Goal: Information Seeking & Learning: Learn about a topic

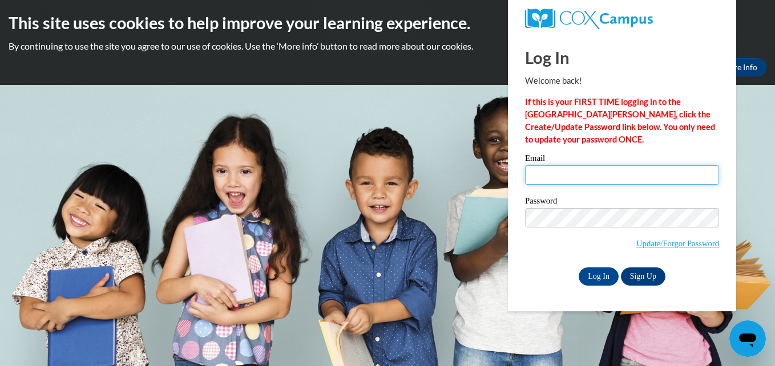
click at [551, 173] on input "Email" at bounding box center [622, 174] width 194 height 19
type input "[EMAIL_ADDRESS][DOMAIN_NAME]"
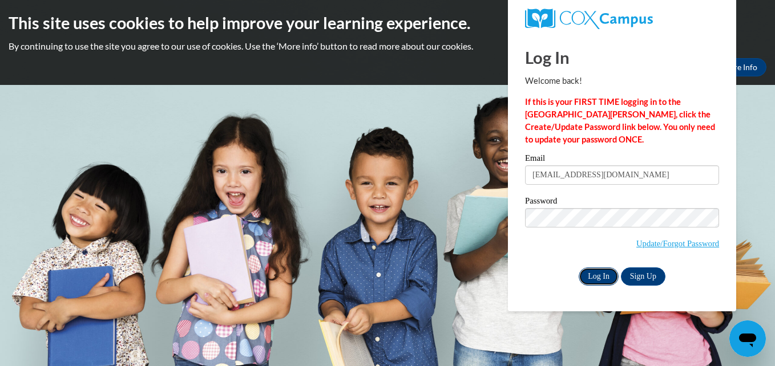
click at [592, 277] on input "Log In" at bounding box center [599, 277] width 40 height 18
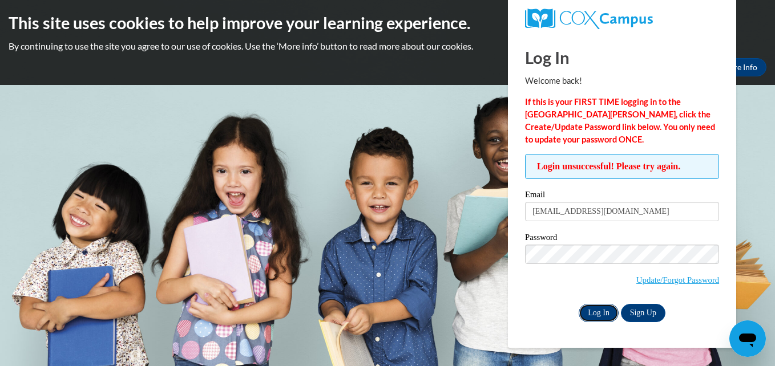
click at [592, 316] on input "Log In" at bounding box center [599, 313] width 40 height 18
click at [596, 308] on input "Log In" at bounding box center [599, 313] width 40 height 18
click at [608, 311] on input "Log In" at bounding box center [599, 313] width 40 height 18
click at [589, 316] on input "Log In" at bounding box center [599, 313] width 40 height 18
click at [656, 277] on link "Update/Forgot Password" at bounding box center [677, 280] width 83 height 9
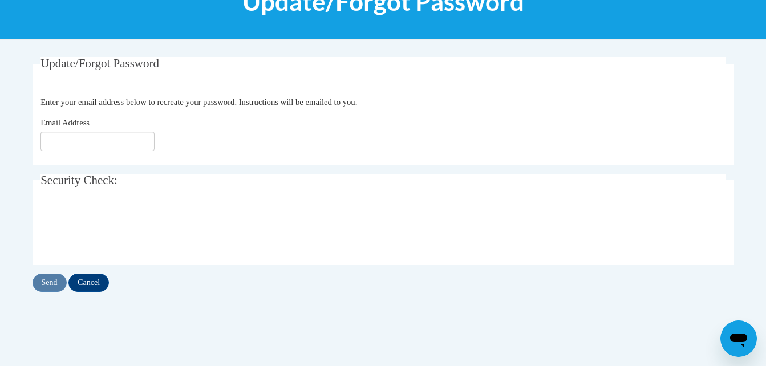
scroll to position [172, 0]
click at [111, 147] on input "Email Address" at bounding box center [98, 140] width 114 height 19
type input "[EMAIL_ADDRESS][DOMAIN_NAME]"
click at [49, 283] on input "Send" at bounding box center [50, 282] width 34 height 18
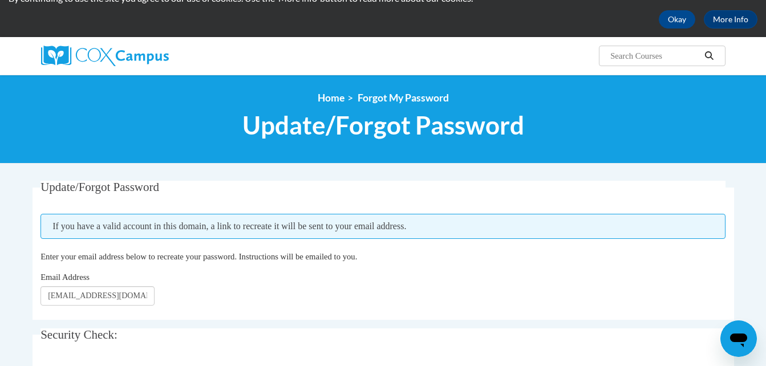
scroll to position [49, 0]
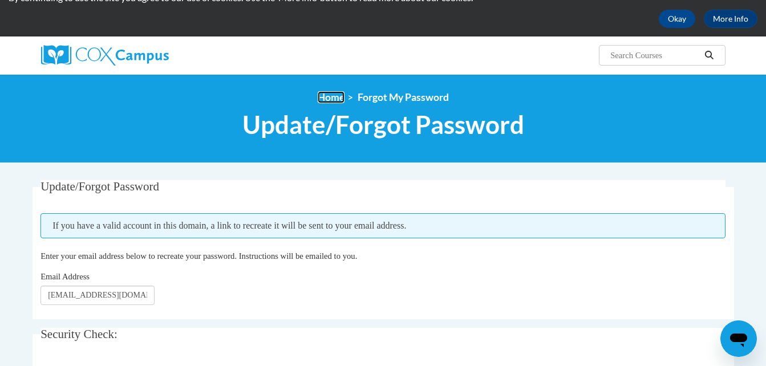
click at [336, 99] on link "Home" at bounding box center [331, 97] width 27 height 12
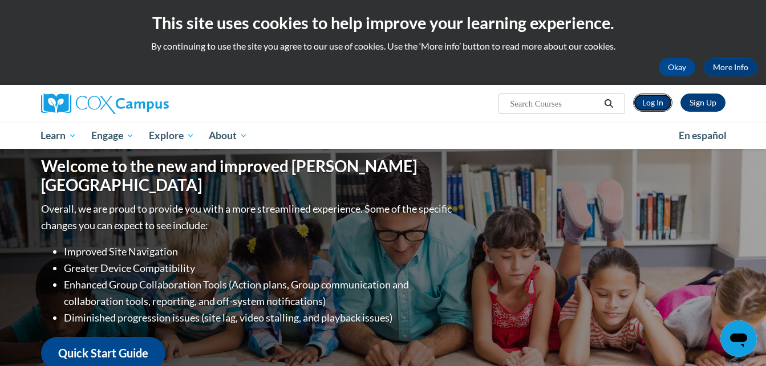
click at [656, 105] on link "Log In" at bounding box center [652, 103] width 39 height 18
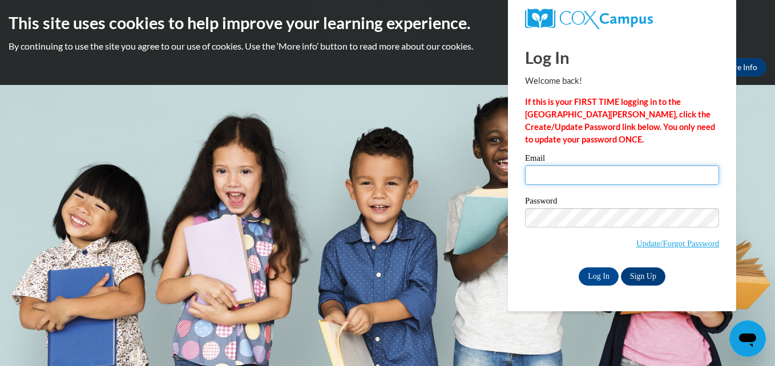
click at [539, 181] on input "Email" at bounding box center [622, 174] width 194 height 19
type input "[EMAIL_ADDRESS][DOMAIN_NAME]"
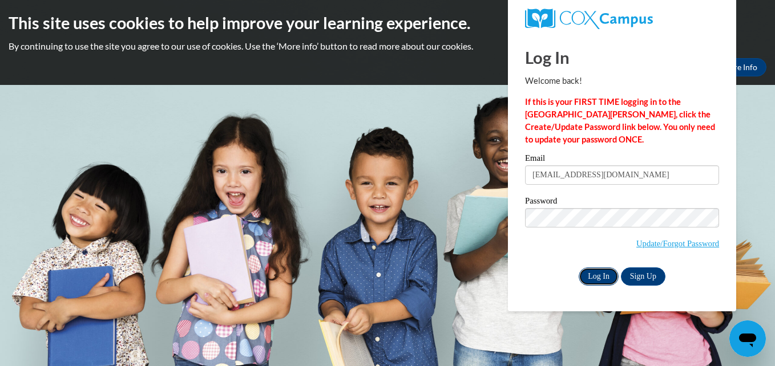
click at [600, 273] on input "Log In" at bounding box center [599, 277] width 40 height 18
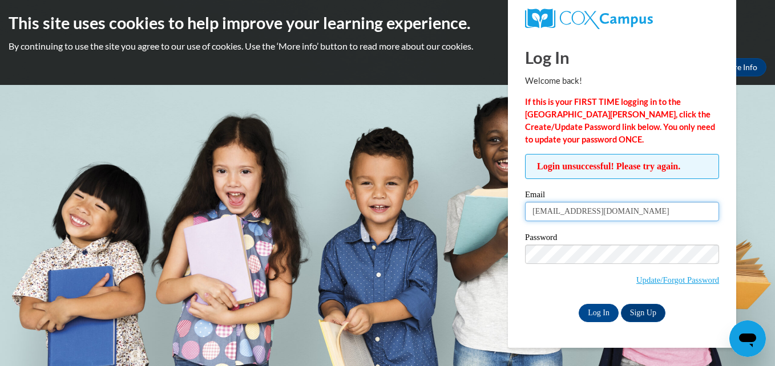
click at [635, 215] on input "[EMAIL_ADDRESS][DOMAIN_NAME]" at bounding box center [622, 211] width 194 height 19
type input "k"
type input "[EMAIL_ADDRESS][DOMAIN_NAME]"
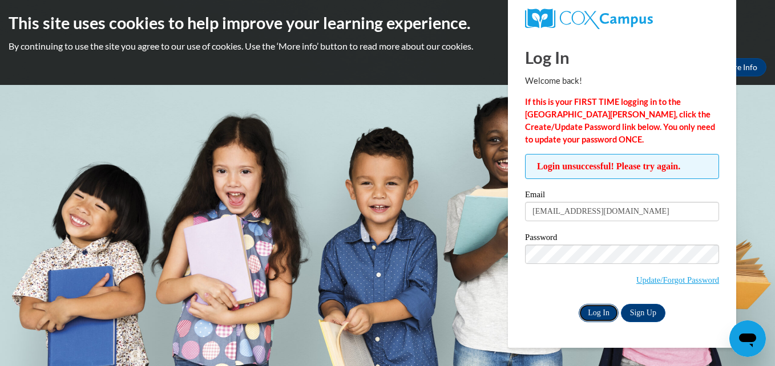
click at [597, 310] on input "Log In" at bounding box center [599, 313] width 40 height 18
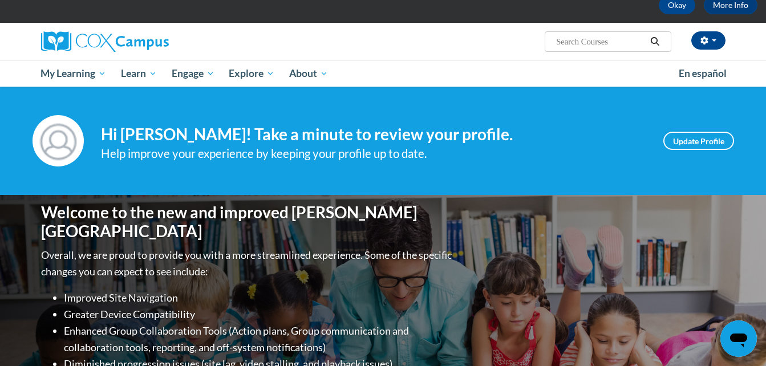
scroll to position [27, 0]
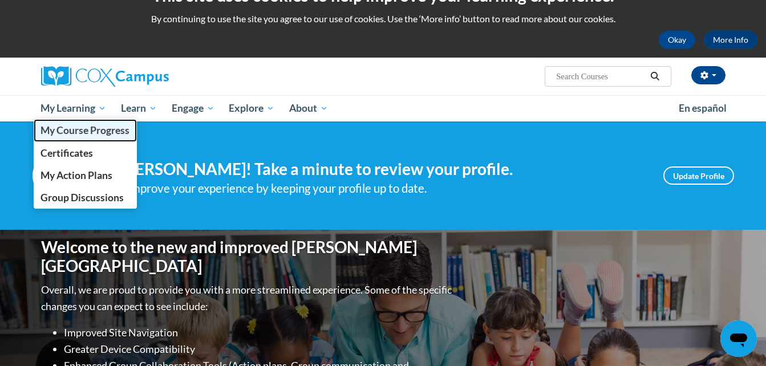
click at [98, 127] on span "My Course Progress" at bounding box center [85, 130] width 89 height 12
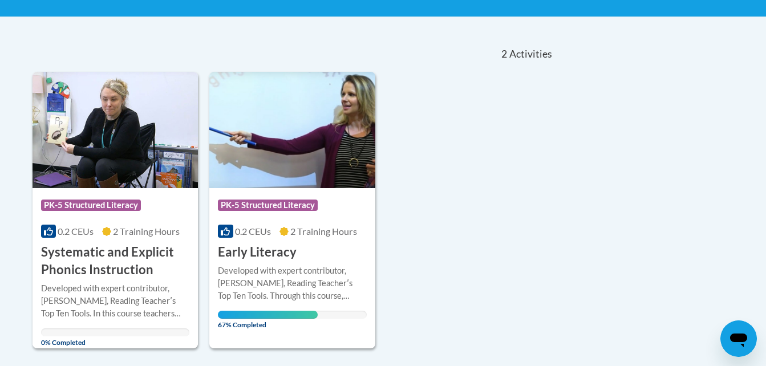
scroll to position [220, 0]
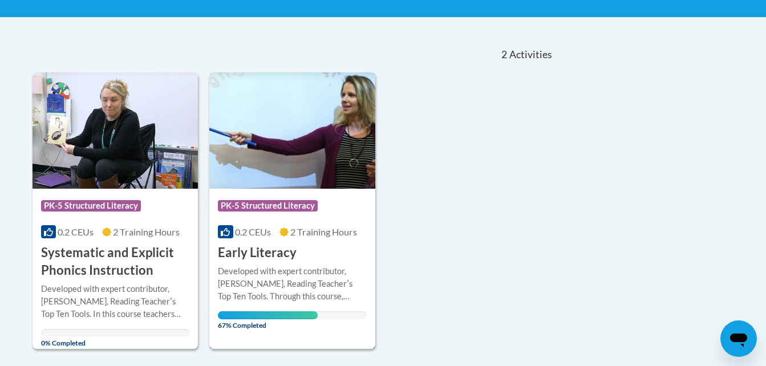
click at [272, 255] on h3 "Early Literacy" at bounding box center [257, 253] width 79 height 18
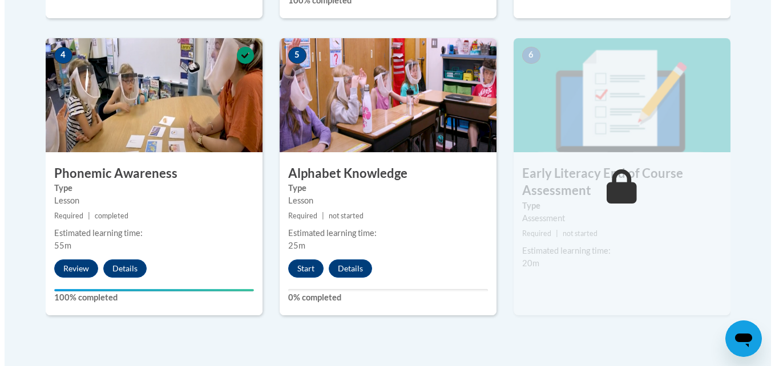
scroll to position [712, 0]
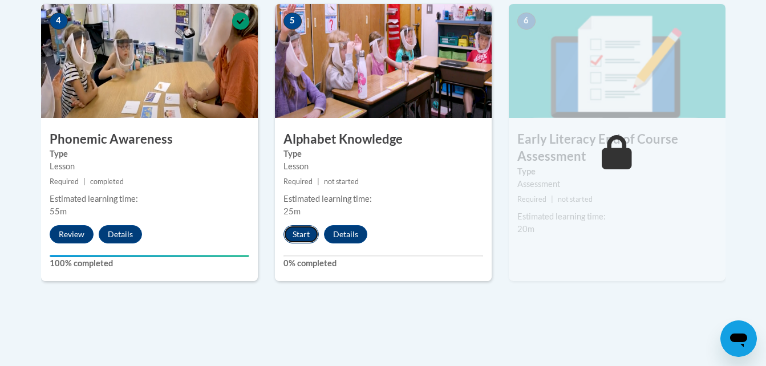
click at [300, 238] on button "Start" at bounding box center [301, 234] width 35 height 18
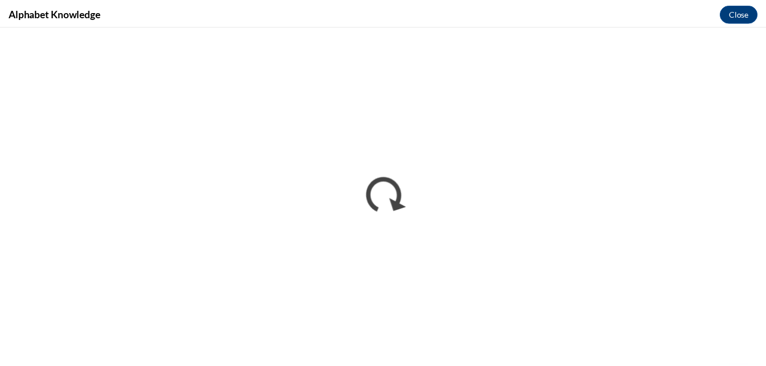
scroll to position [0, 0]
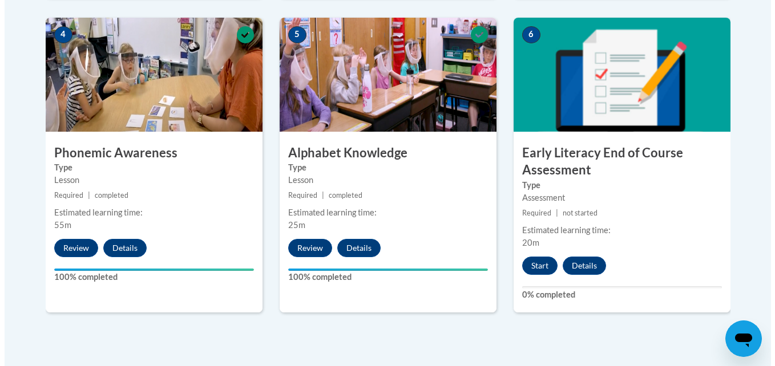
scroll to position [697, 0]
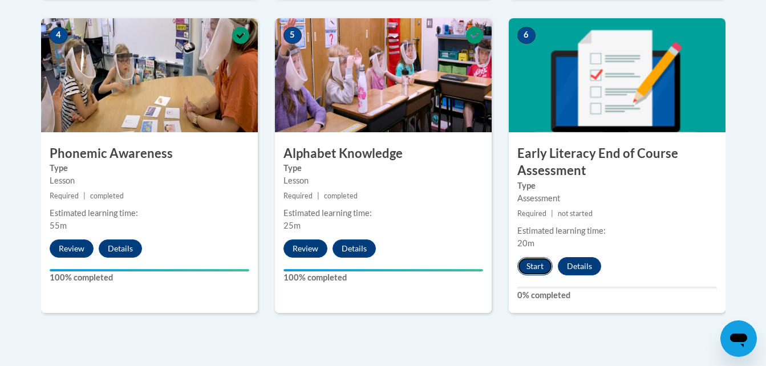
click at [528, 269] on button "Start" at bounding box center [535, 266] width 35 height 18
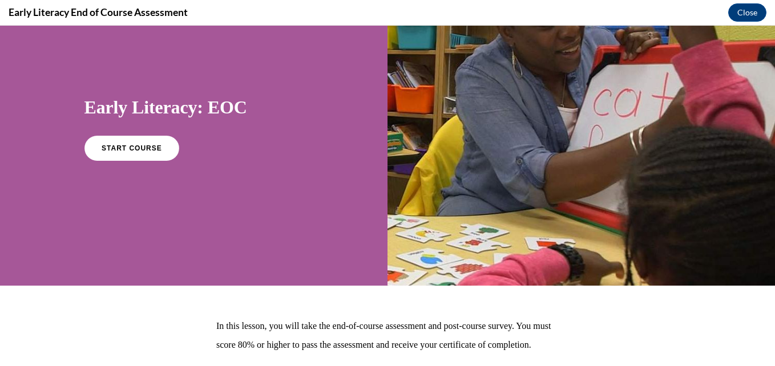
scroll to position [0, 0]
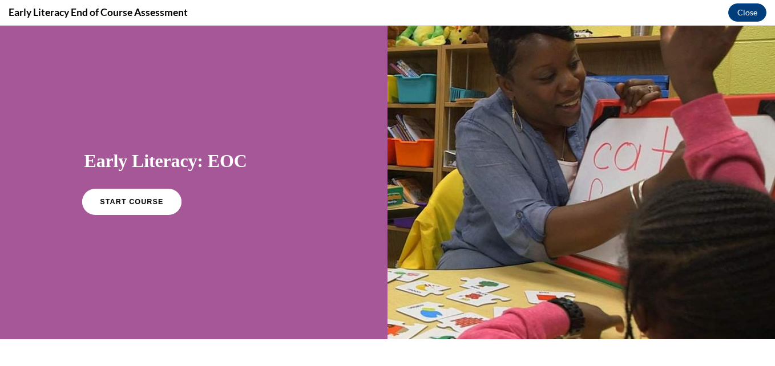
click at [159, 202] on link "START COURSE" at bounding box center [131, 202] width 99 height 26
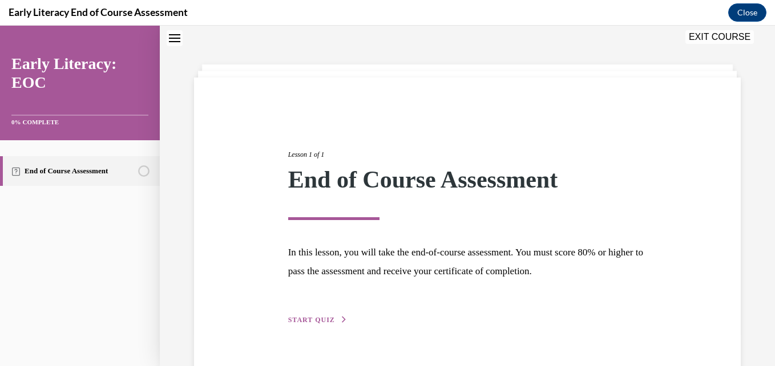
scroll to position [63, 0]
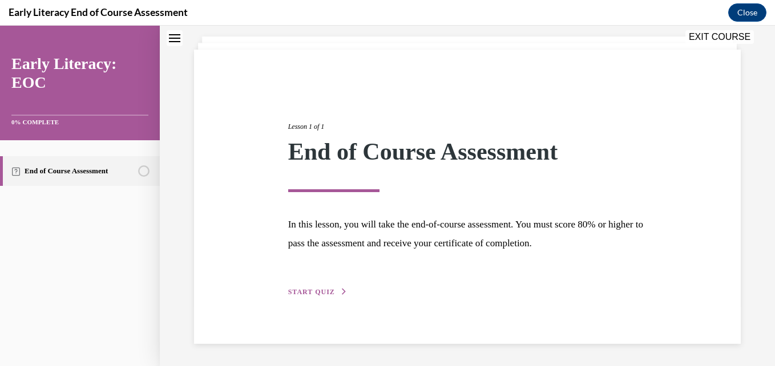
click at [302, 294] on span "START QUIZ" at bounding box center [311, 292] width 47 height 8
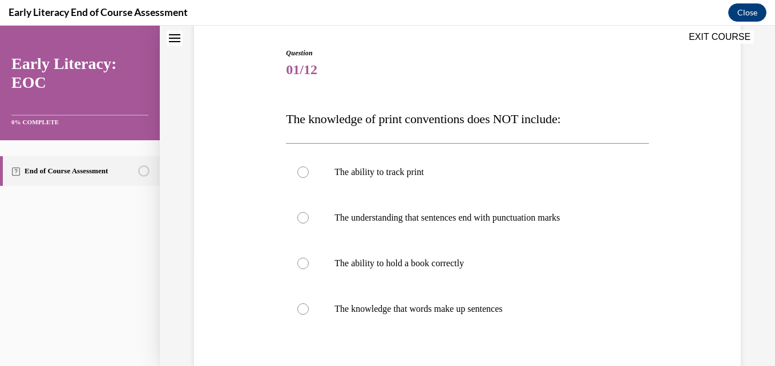
scroll to position [111, 0]
click at [469, 264] on p "The ability to hold a book correctly" at bounding box center [476, 263] width 285 height 11
click at [431, 312] on p "The knowledge that words make up sentences" at bounding box center [476, 309] width 285 height 11
click at [431, 269] on p "The ability to hold a book correctly" at bounding box center [476, 263] width 285 height 11
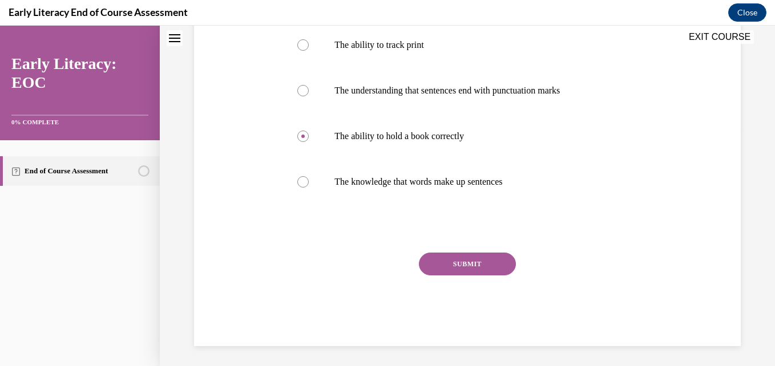
scroll to position [241, 0]
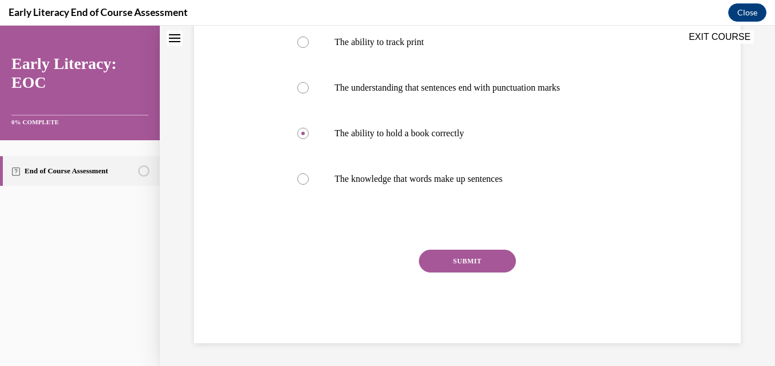
click at [495, 255] on button "SUBMIT" at bounding box center [467, 261] width 97 height 23
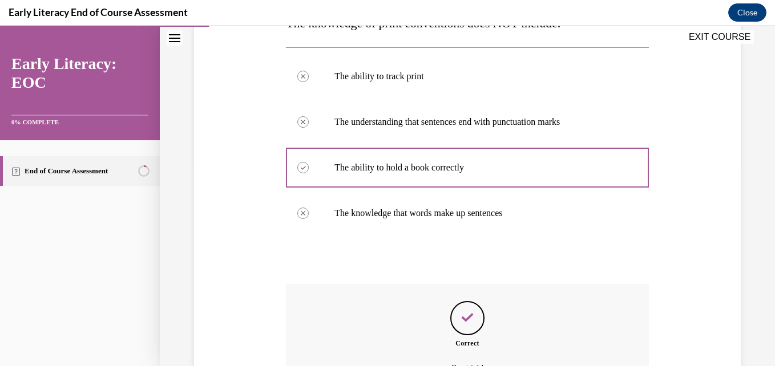
scroll to position [333, 0]
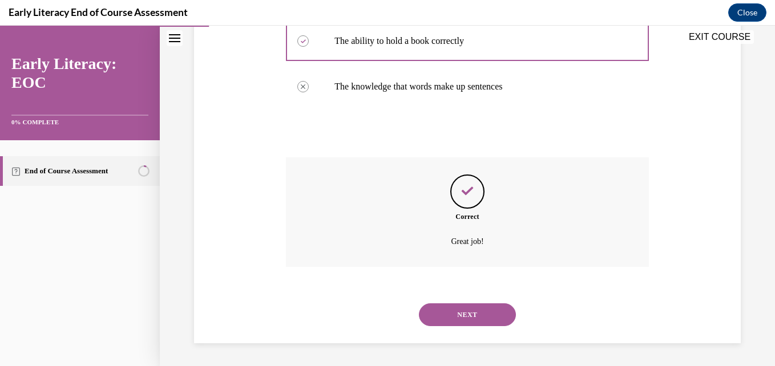
click at [476, 314] on button "NEXT" at bounding box center [467, 315] width 97 height 23
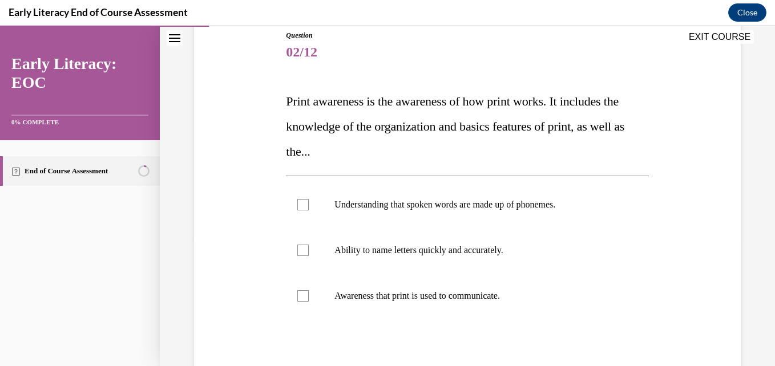
scroll to position [129, 0]
click at [300, 297] on div at bounding box center [302, 295] width 11 height 11
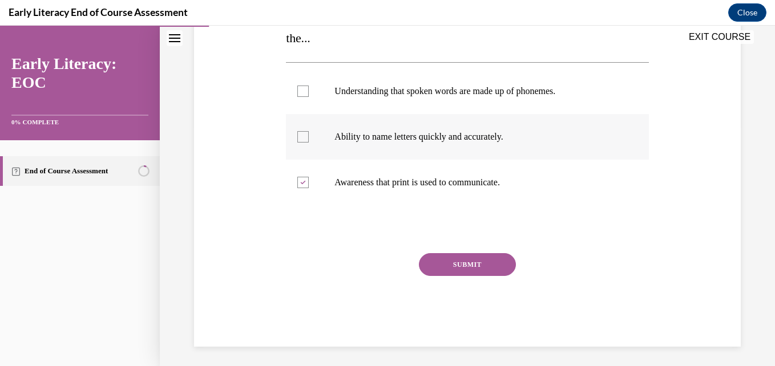
scroll to position [245, 0]
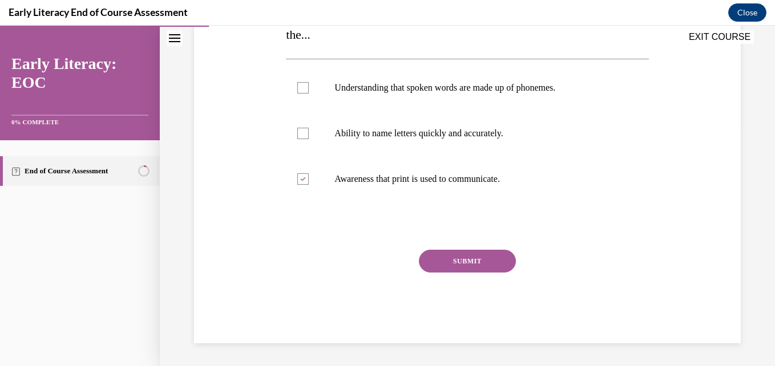
click at [475, 265] on button "SUBMIT" at bounding box center [467, 261] width 97 height 23
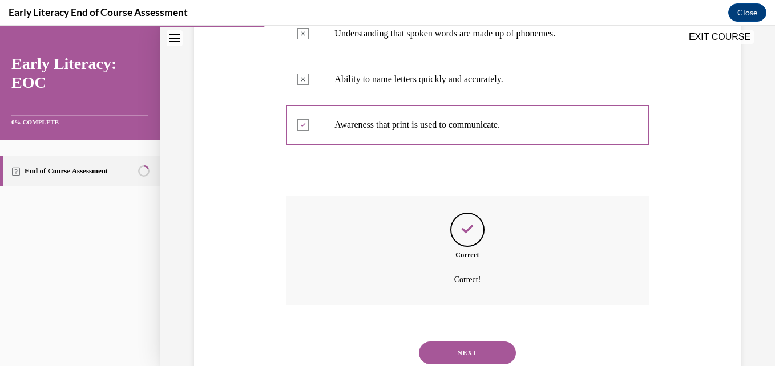
scroll to position [338, 0]
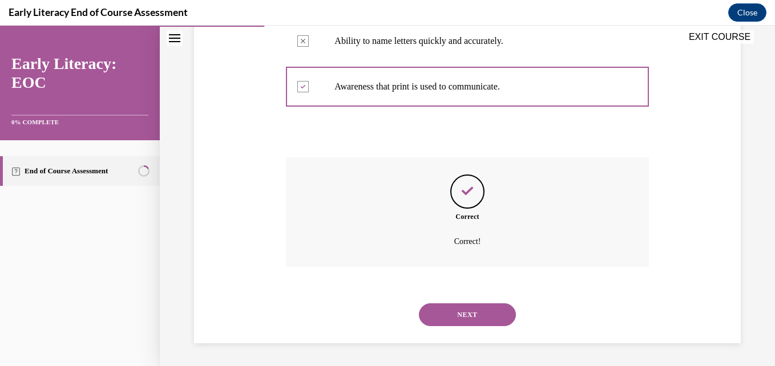
click at [472, 309] on button "NEXT" at bounding box center [467, 315] width 97 height 23
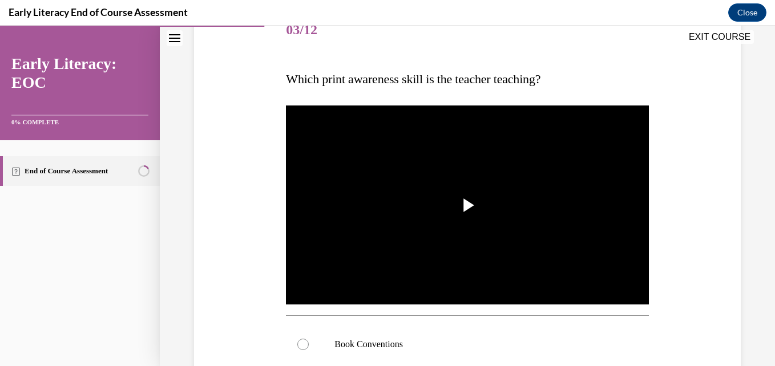
scroll to position [149, 0]
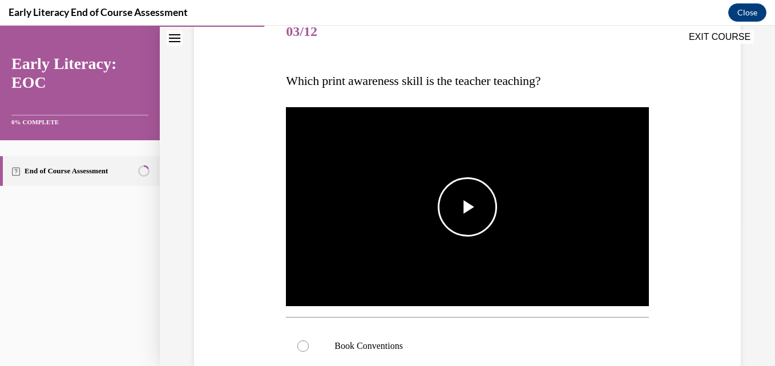
click at [467, 207] on span "Video player" at bounding box center [467, 207] width 0 height 0
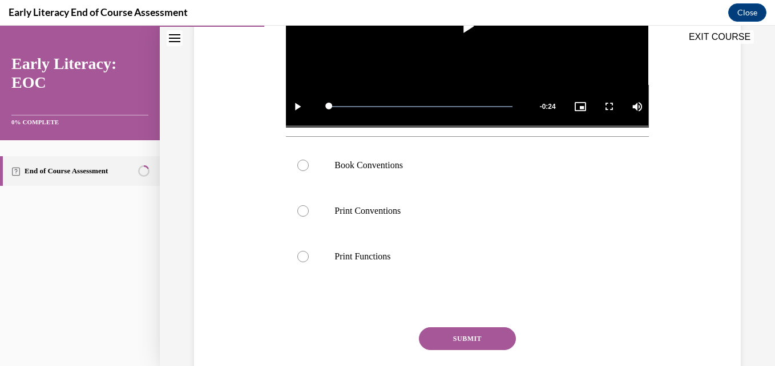
scroll to position [330, 0]
click at [463, 165] on p "Book Conventions" at bounding box center [476, 164] width 285 height 11
click at [491, 338] on button "SUBMIT" at bounding box center [467, 338] width 97 height 23
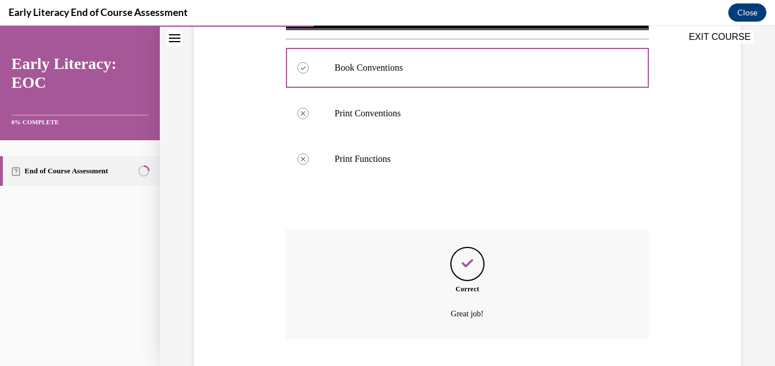
scroll to position [497, 0]
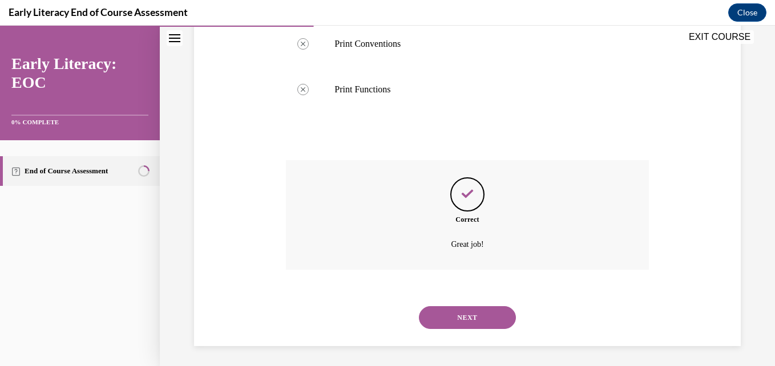
click at [463, 313] on button "NEXT" at bounding box center [467, 317] width 97 height 23
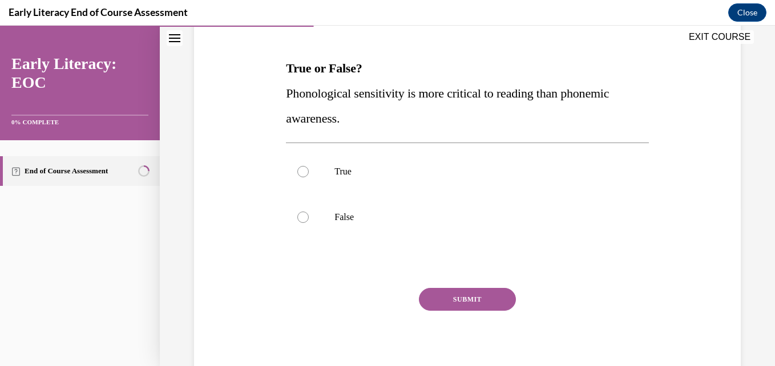
scroll to position [163, 0]
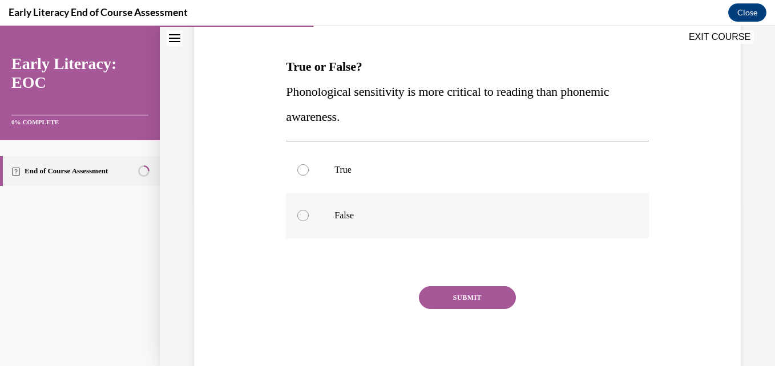
click at [418, 211] on p "False" at bounding box center [476, 215] width 285 height 11
click at [471, 298] on button "SUBMIT" at bounding box center [467, 297] width 97 height 23
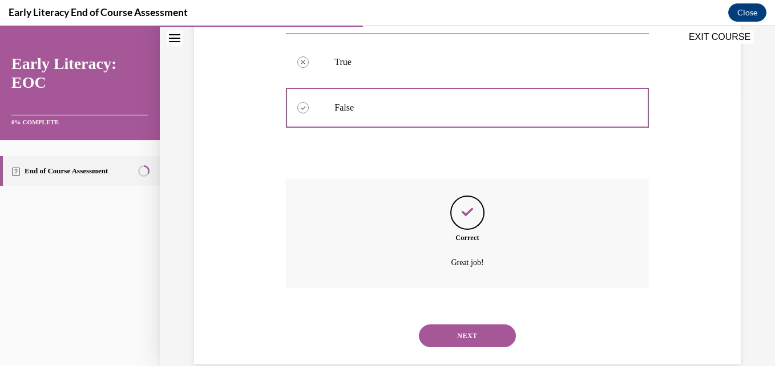
scroll to position [292, 0]
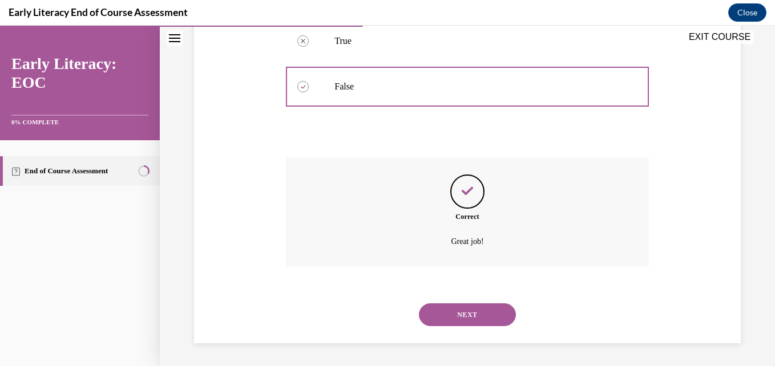
click at [474, 315] on button "NEXT" at bounding box center [467, 315] width 97 height 23
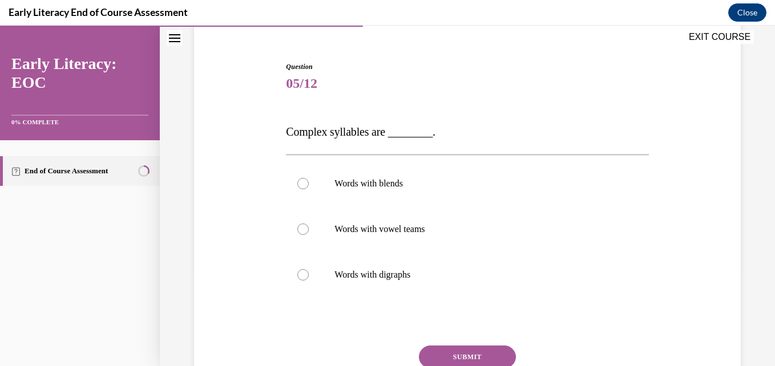
scroll to position [97, 0]
click at [330, 192] on div at bounding box center [467, 184] width 362 height 46
click at [462, 356] on button "SUBMIT" at bounding box center [467, 357] width 97 height 23
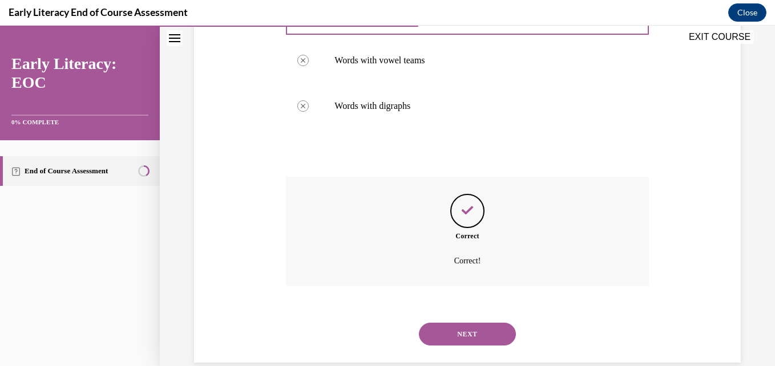
scroll to position [285, 0]
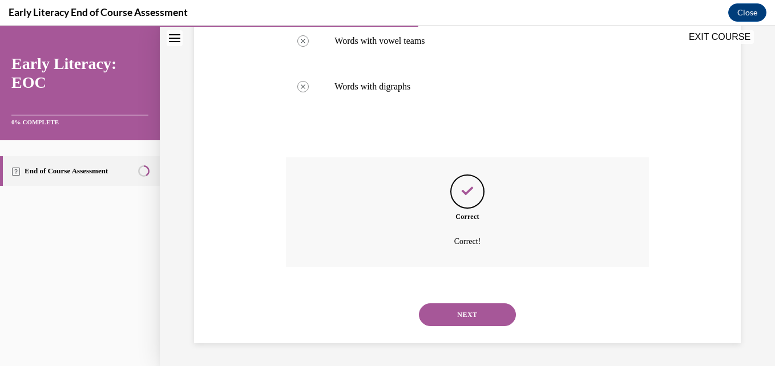
click at [485, 314] on button "NEXT" at bounding box center [467, 315] width 97 height 23
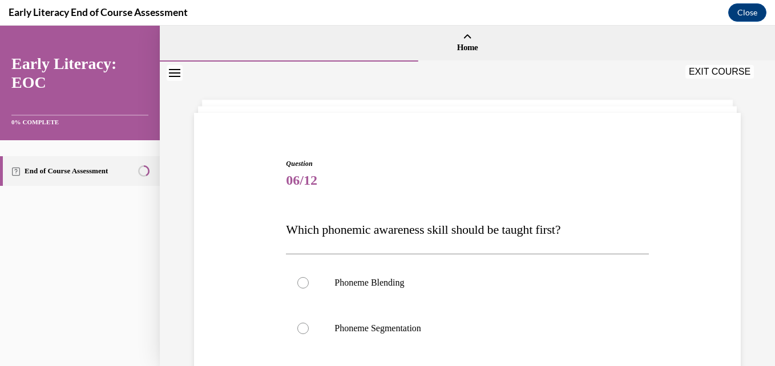
scroll to position [110, 0]
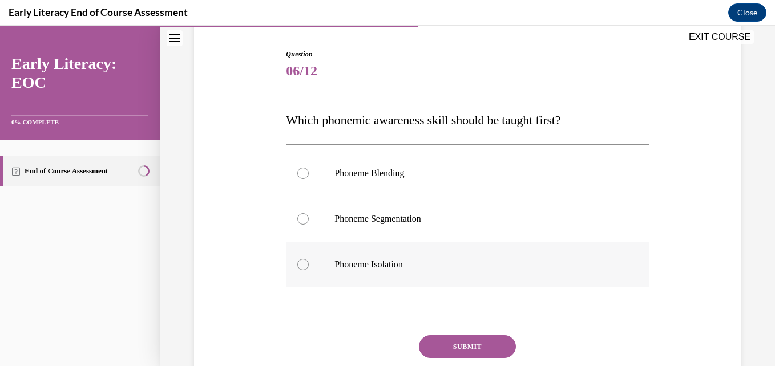
click at [354, 263] on p "Phoneme Isolation" at bounding box center [476, 264] width 285 height 11
click at [454, 348] on button "SUBMIT" at bounding box center [467, 347] width 97 height 23
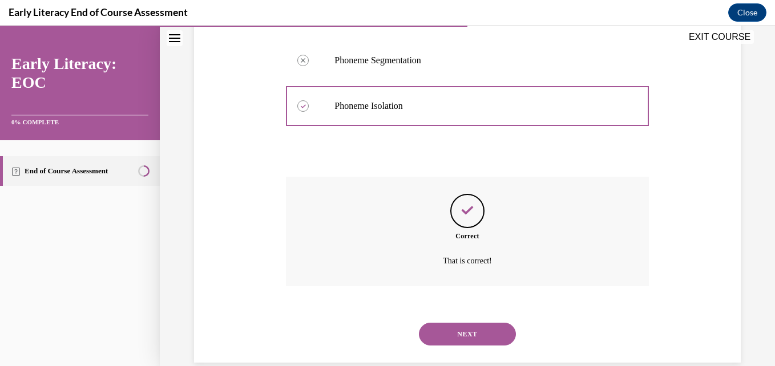
scroll to position [288, 0]
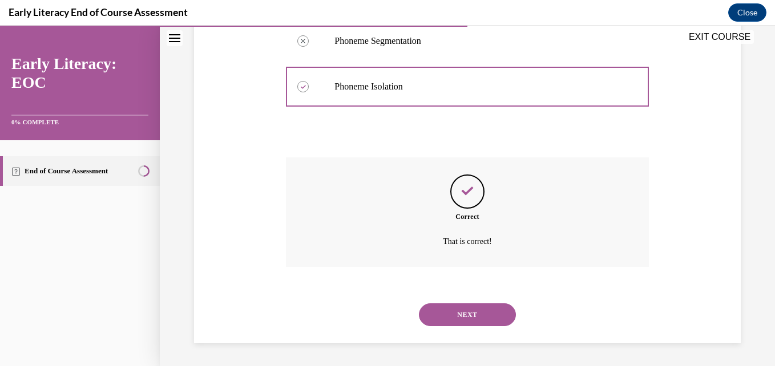
click at [478, 318] on button "NEXT" at bounding box center [467, 315] width 97 height 23
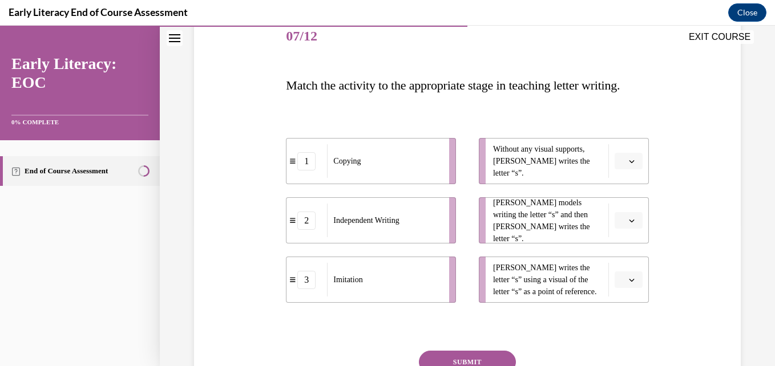
scroll to position [145, 0]
click at [621, 167] on span "Please select an option" at bounding box center [623, 160] width 4 height 11
click at [594, 128] on div "Question 07/12 Match the activity to the appropriate stage in teaching letter w…" at bounding box center [467, 229] width 362 height 430
click at [629, 282] on icon "button" at bounding box center [632, 280] width 6 height 6
click at [620, 232] on div "1" at bounding box center [619, 233] width 29 height 23
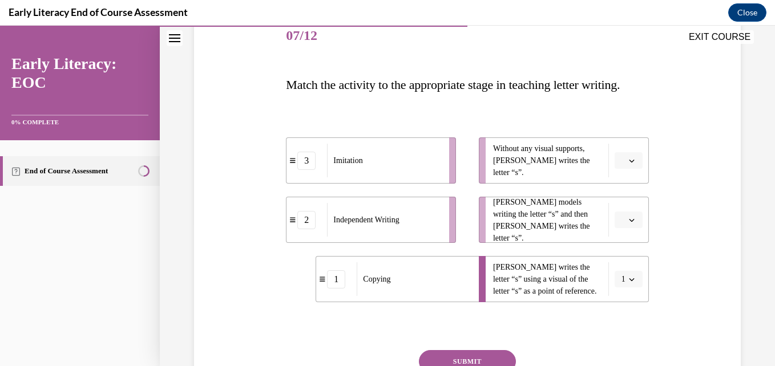
click at [621, 167] on span "Please select an option" at bounding box center [623, 160] width 4 height 11
click at [624, 252] on div "2" at bounding box center [619, 256] width 29 height 23
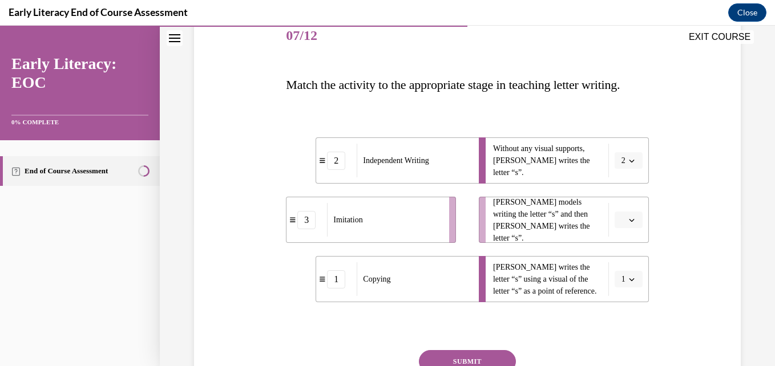
click at [633, 229] on button "button" at bounding box center [629, 220] width 28 height 17
click at [617, 339] on span "3" at bounding box center [617, 338] width 4 height 9
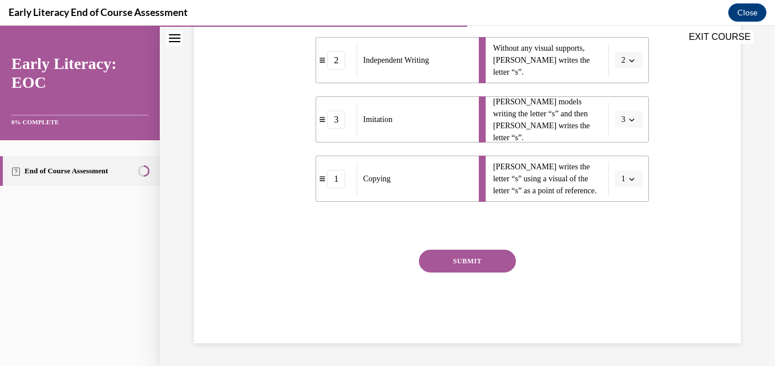
click at [483, 259] on button "SUBMIT" at bounding box center [467, 261] width 97 height 23
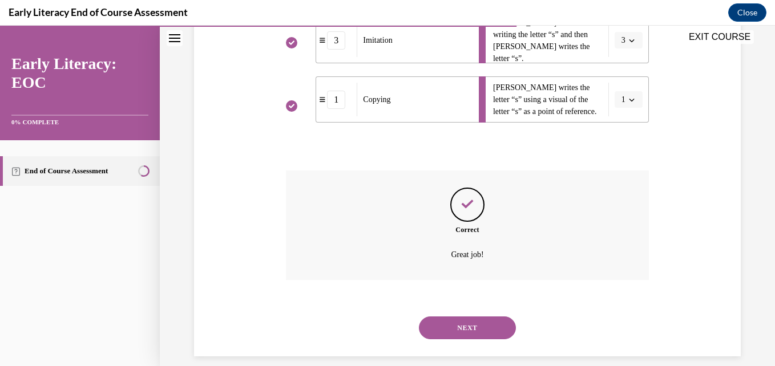
scroll to position [363, 0]
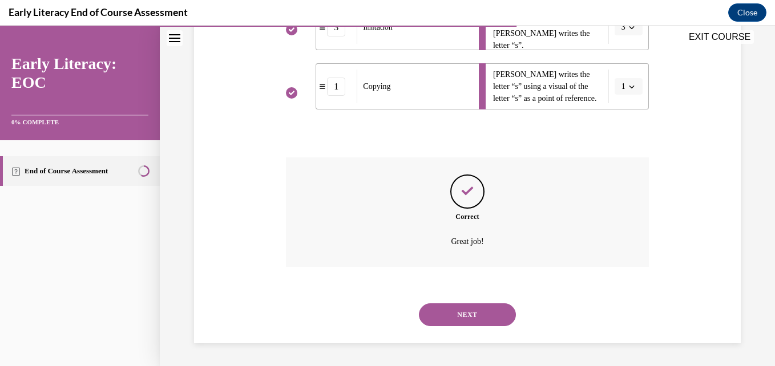
click at [485, 308] on button "NEXT" at bounding box center [467, 315] width 97 height 23
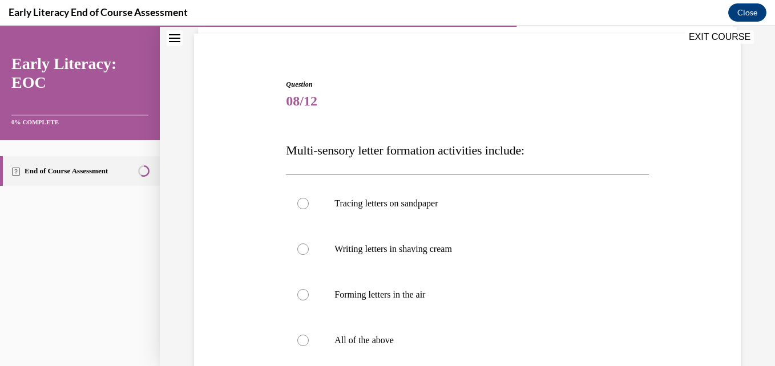
scroll to position [115, 0]
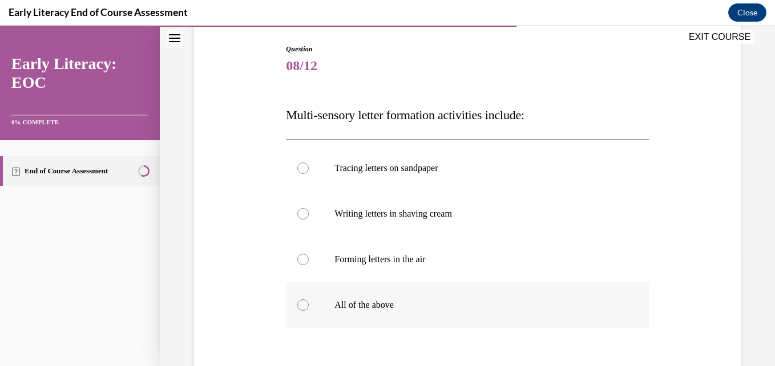
click at [344, 310] on p "All of the above" at bounding box center [476, 305] width 285 height 11
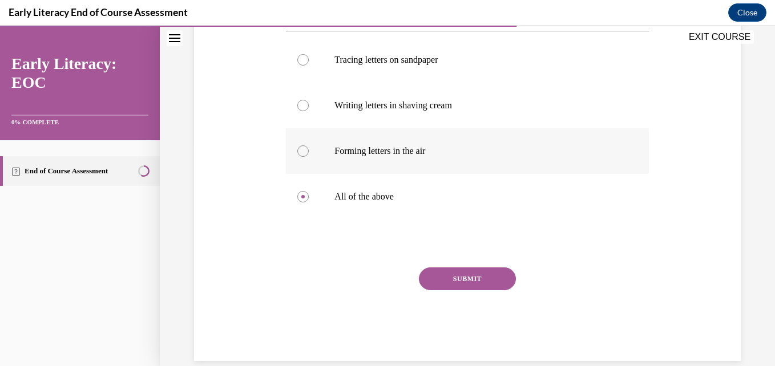
scroll to position [240, 0]
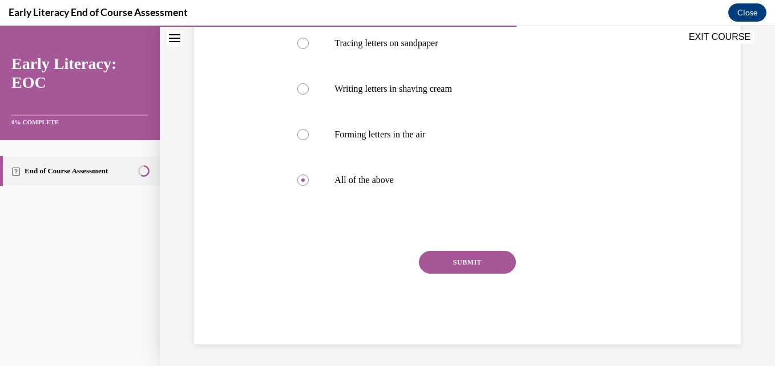
click at [446, 262] on button "SUBMIT" at bounding box center [467, 262] width 97 height 23
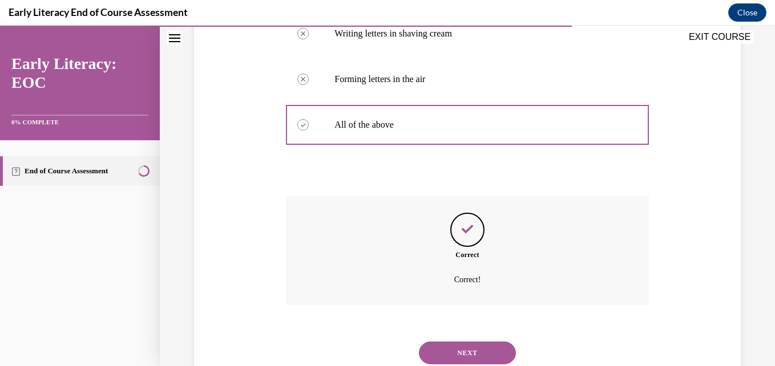
scroll to position [333, 0]
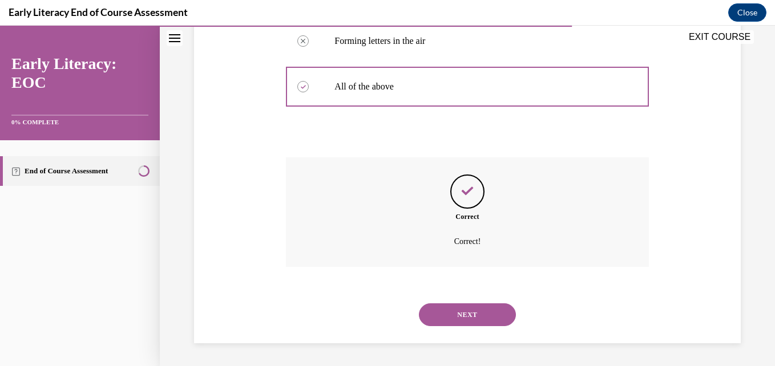
click at [485, 311] on button "NEXT" at bounding box center [467, 315] width 97 height 23
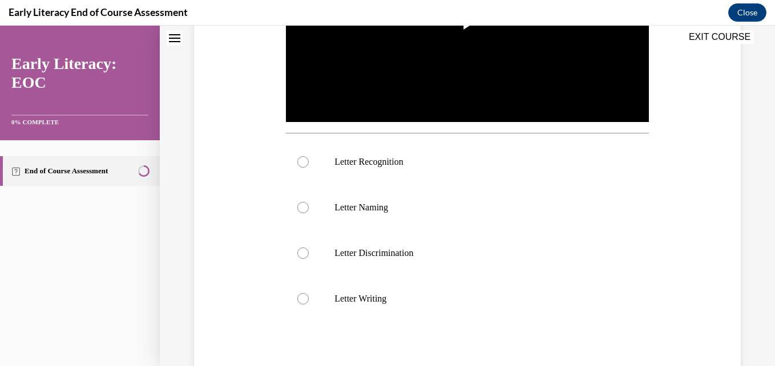
scroll to position [0, 0]
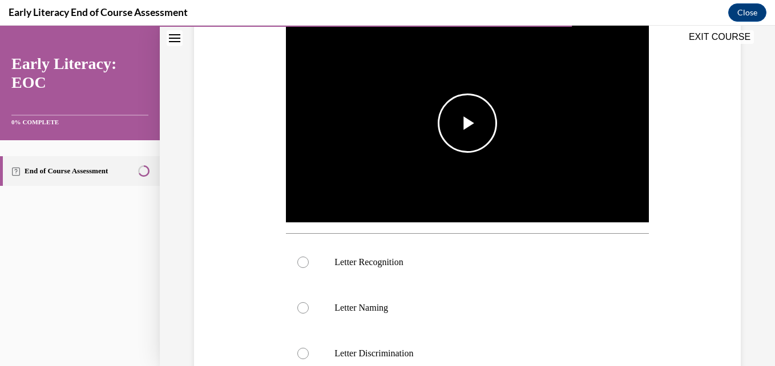
click at [467, 123] on span "Video player" at bounding box center [467, 123] width 0 height 0
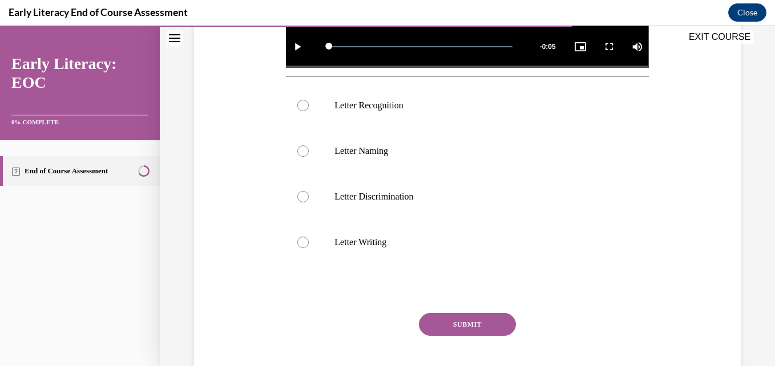
scroll to position [390, 0]
click at [466, 100] on p "Letter Recognition" at bounding box center [476, 105] width 285 height 11
click at [467, 319] on button "SUBMIT" at bounding box center [467, 324] width 97 height 23
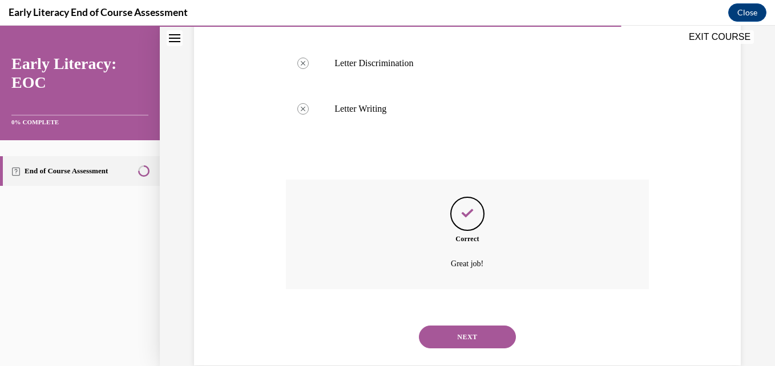
scroll to position [543, 0]
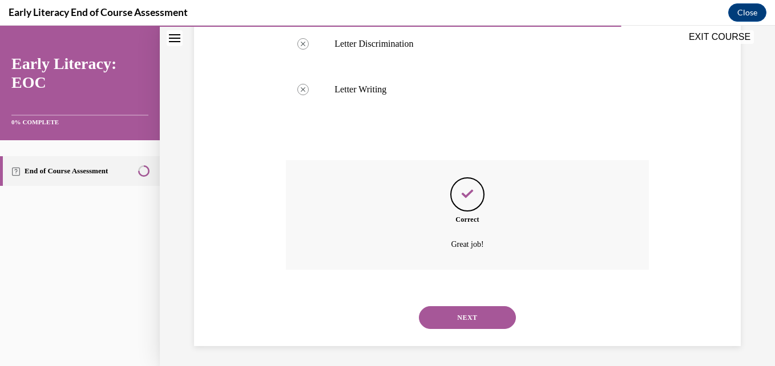
click at [479, 318] on button "NEXT" at bounding box center [467, 317] width 97 height 23
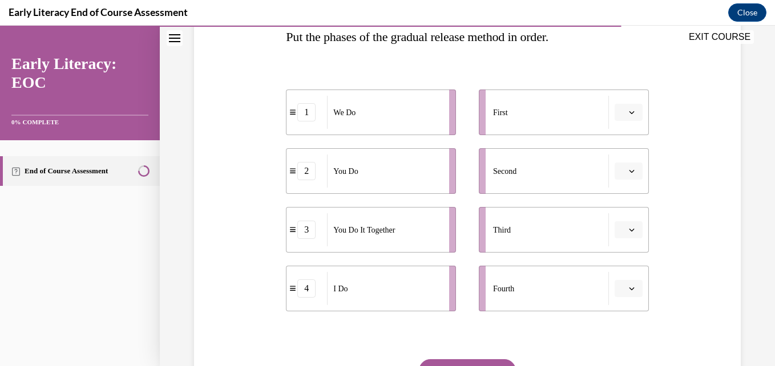
scroll to position [209, 0]
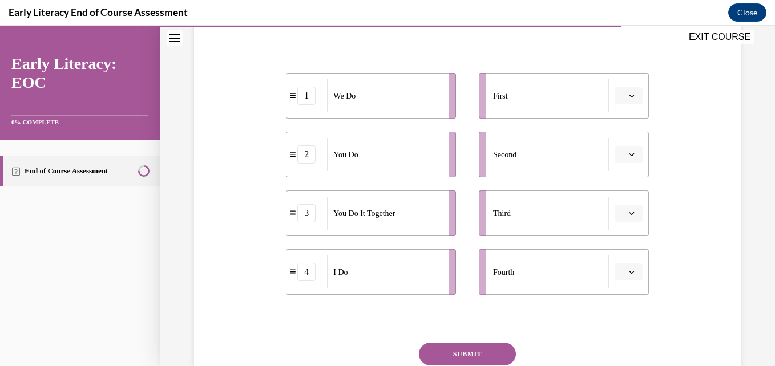
click at [629, 270] on icon "button" at bounding box center [632, 272] width 6 height 6
click at [622, 179] on div "1" at bounding box center [619, 178] width 29 height 23
click at [629, 269] on icon "button" at bounding box center [632, 272] width 6 height 6
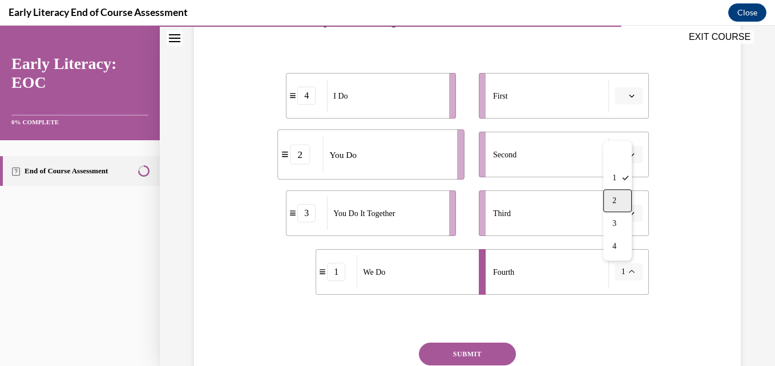
click at [614, 203] on span "2" at bounding box center [614, 200] width 4 height 9
click at [615, 220] on button "button" at bounding box center [629, 213] width 28 height 17
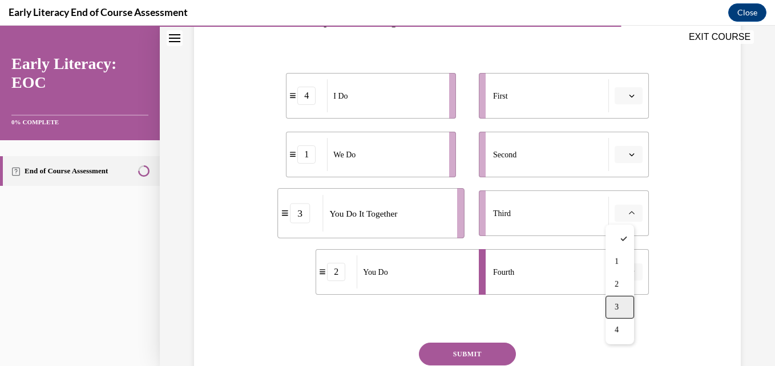
click at [622, 305] on div "3" at bounding box center [619, 307] width 29 height 23
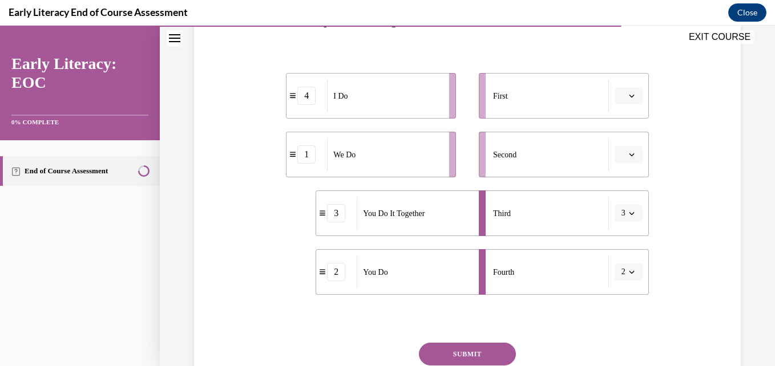
click at [629, 270] on icon "button" at bounding box center [632, 272] width 6 height 6
click at [620, 255] on div "4" at bounding box center [617, 246] width 29 height 23
click at [628, 270] on span "button" at bounding box center [632, 272] width 8 height 8
click at [621, 177] on div "1" at bounding box center [617, 178] width 29 height 23
click at [312, 159] on div "4" at bounding box center [306, 155] width 18 height 18
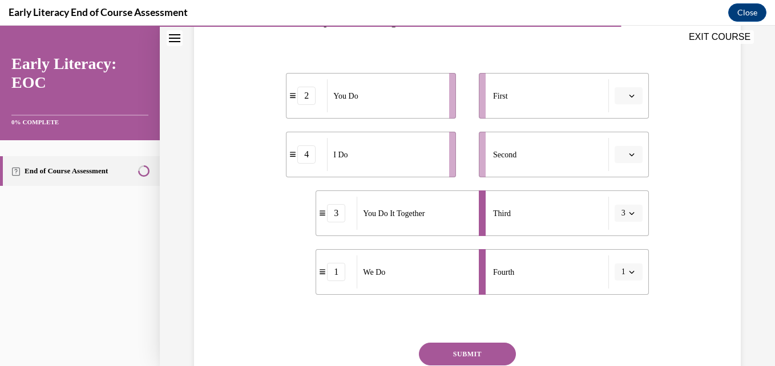
click at [628, 98] on span "button" at bounding box center [632, 96] width 8 height 8
click at [546, 175] on li "Second" at bounding box center [564, 155] width 170 height 46
click at [628, 157] on span "button" at bounding box center [632, 155] width 8 height 8
click at [621, 198] on div "1" at bounding box center [619, 203] width 29 height 23
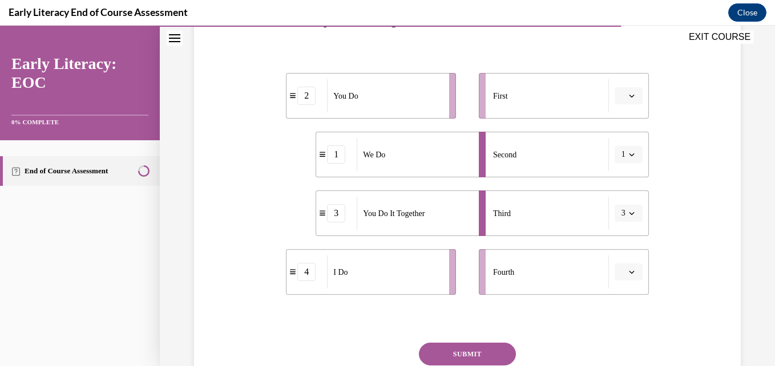
click at [619, 274] on button "button" at bounding box center [629, 272] width 28 height 17
click at [623, 184] on div "1" at bounding box center [619, 178] width 29 height 23
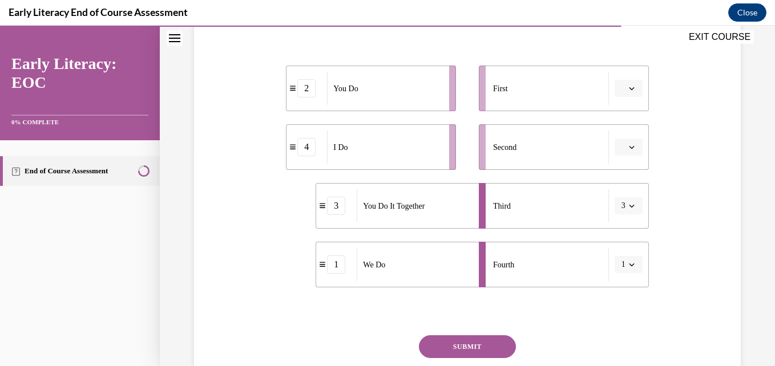
scroll to position [216, 0]
click at [629, 88] on icon "button" at bounding box center [632, 89] width 6 height 6
click at [626, 199] on div "4" at bounding box center [619, 206] width 29 height 23
click at [629, 147] on icon "button" at bounding box center [632, 148] width 6 height 6
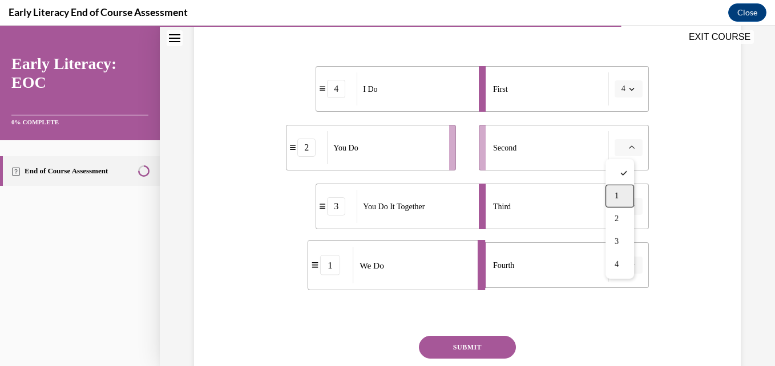
click at [621, 193] on div "1" at bounding box center [619, 196] width 29 height 23
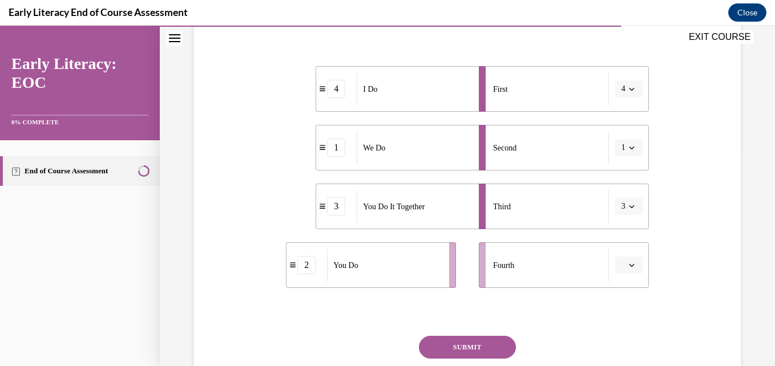
click at [629, 268] on icon "button" at bounding box center [632, 265] width 6 height 6
click at [617, 198] on span "2" at bounding box center [617, 193] width 4 height 9
click at [481, 345] on button "SUBMIT" at bounding box center [467, 347] width 97 height 23
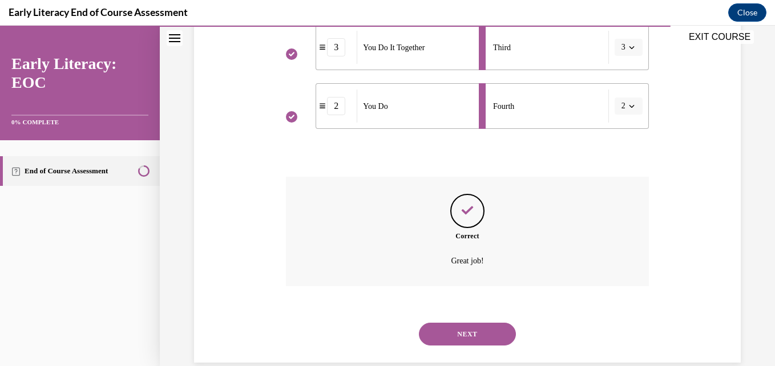
scroll to position [395, 0]
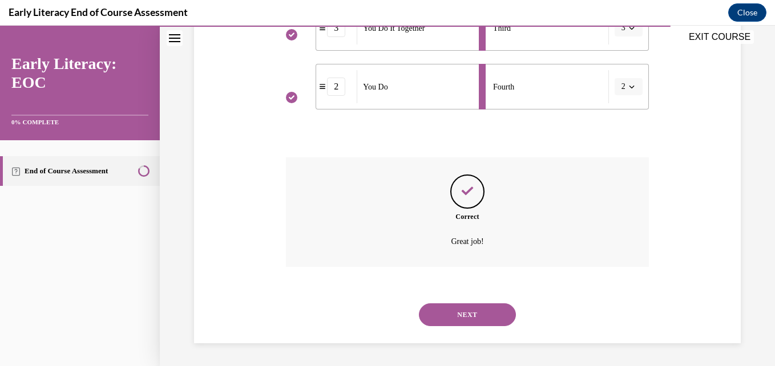
click at [479, 312] on button "NEXT" at bounding box center [467, 315] width 97 height 23
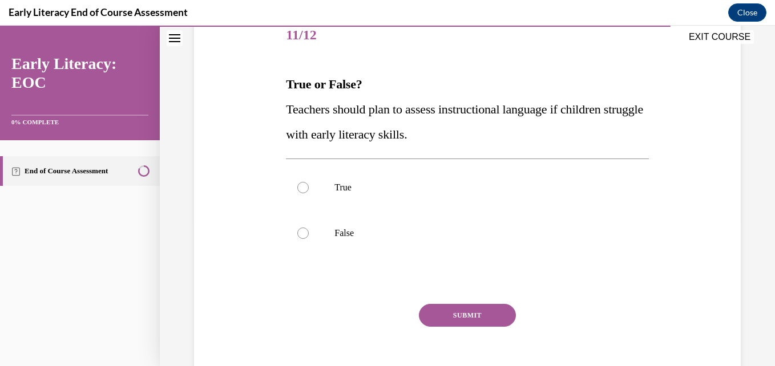
scroll to position [146, 0]
click at [304, 193] on div at bounding box center [467, 187] width 362 height 46
click at [463, 314] on button "SUBMIT" at bounding box center [467, 315] width 97 height 23
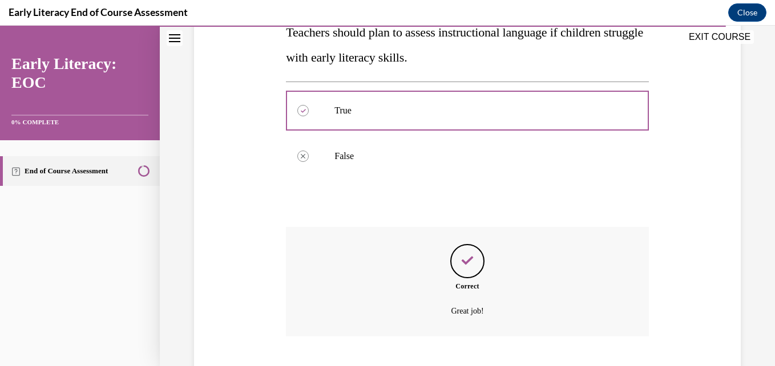
scroll to position [292, 0]
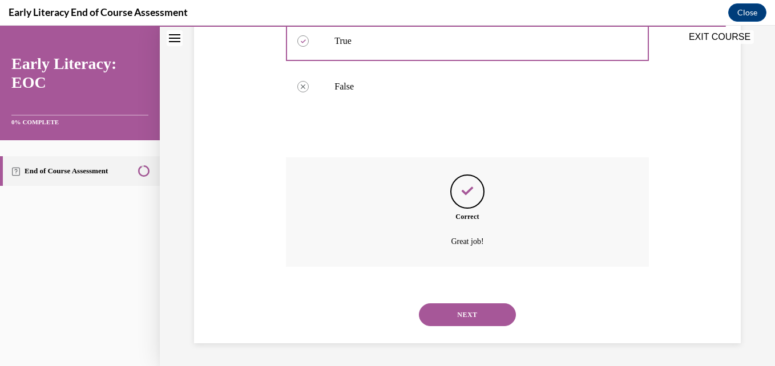
click at [484, 314] on button "NEXT" at bounding box center [467, 315] width 97 height 23
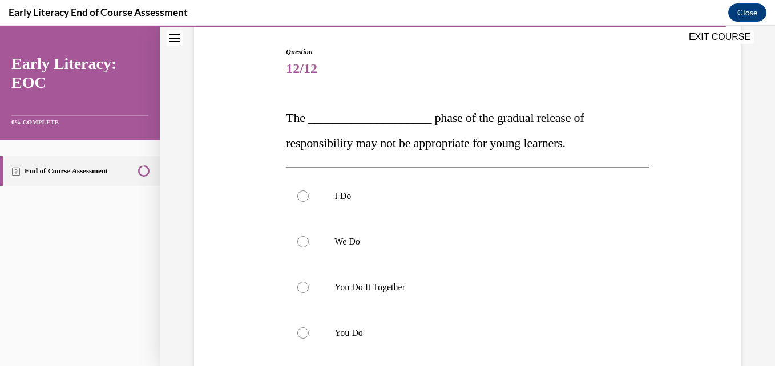
scroll to position [157, 0]
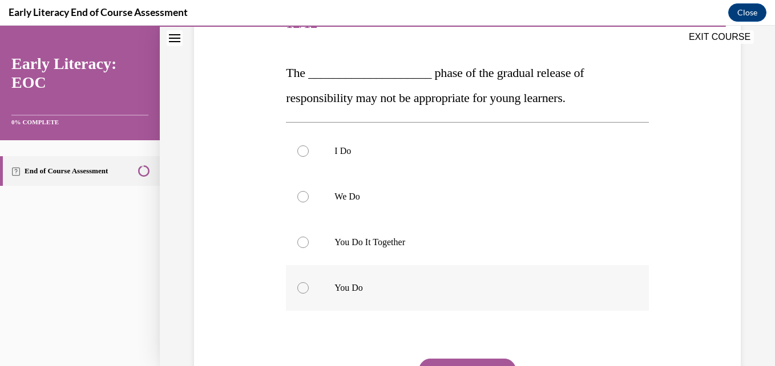
click at [318, 281] on div at bounding box center [467, 288] width 362 height 46
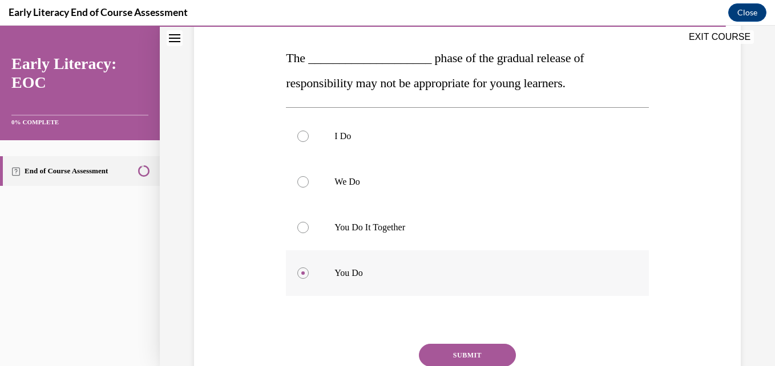
scroll to position [185, 0]
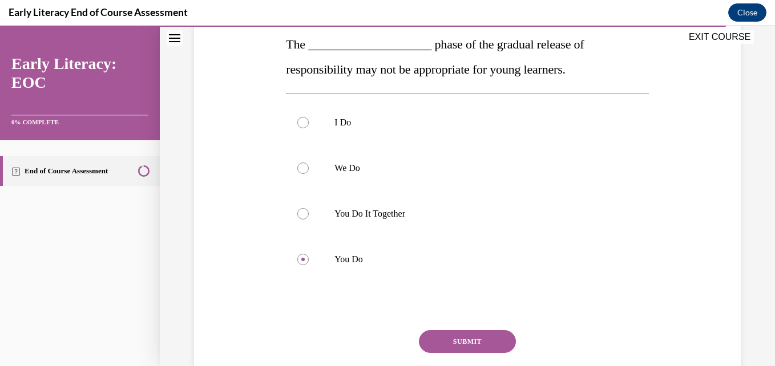
click at [480, 344] on button "SUBMIT" at bounding box center [467, 341] width 97 height 23
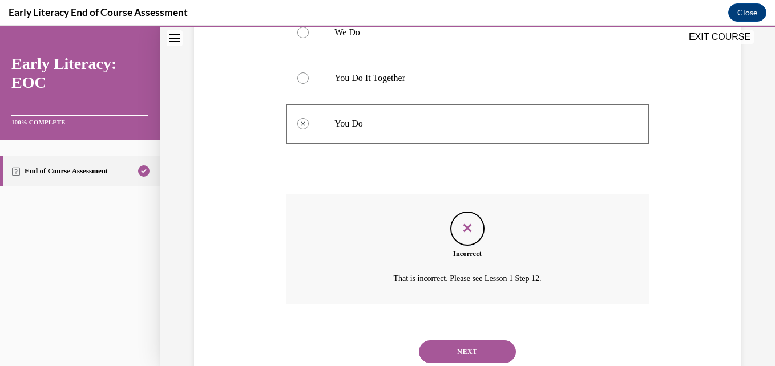
scroll to position [358, 0]
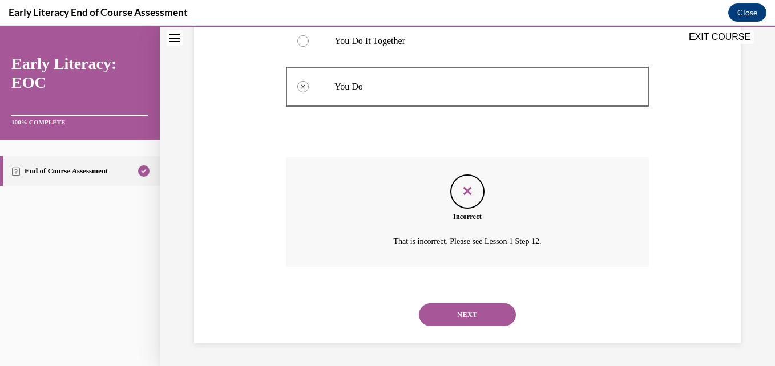
click at [480, 312] on button "NEXT" at bounding box center [467, 315] width 97 height 23
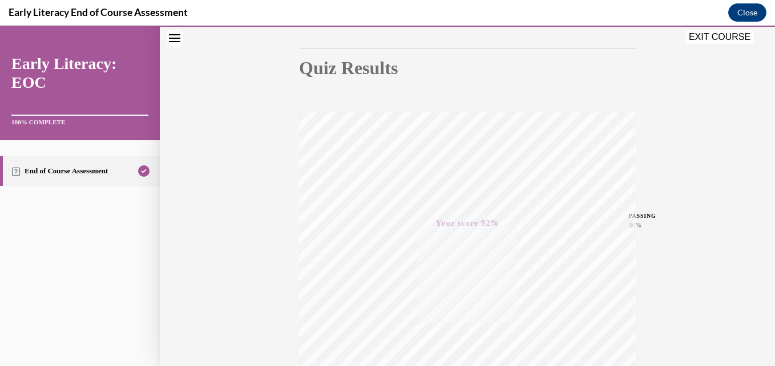
scroll to position [0, 0]
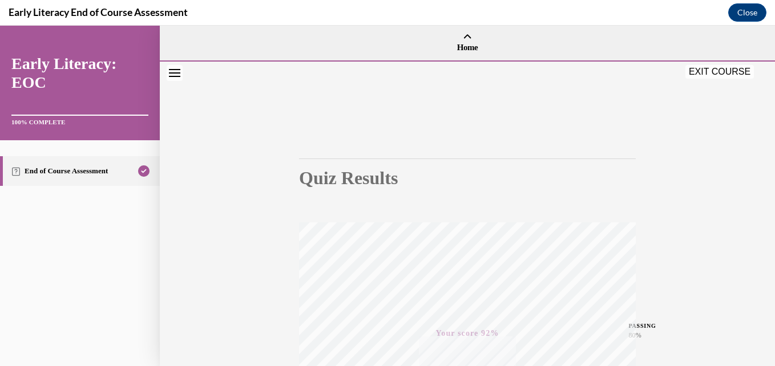
click at [712, 68] on button "EXIT COURSE" at bounding box center [719, 72] width 68 height 14
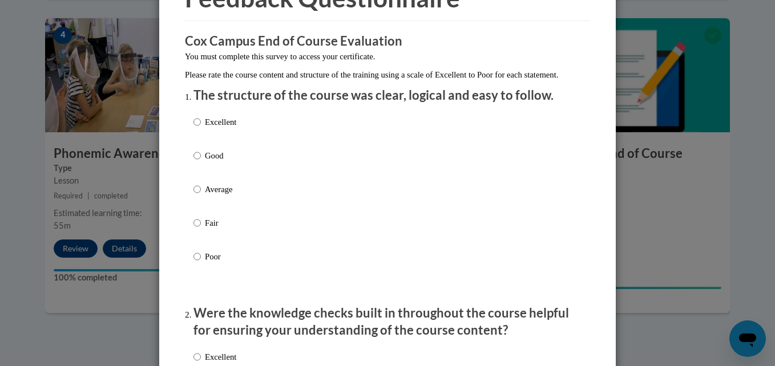
scroll to position [72, 0]
click at [193, 129] on input "Excellent" at bounding box center [196, 122] width 7 height 13
radio input "true"
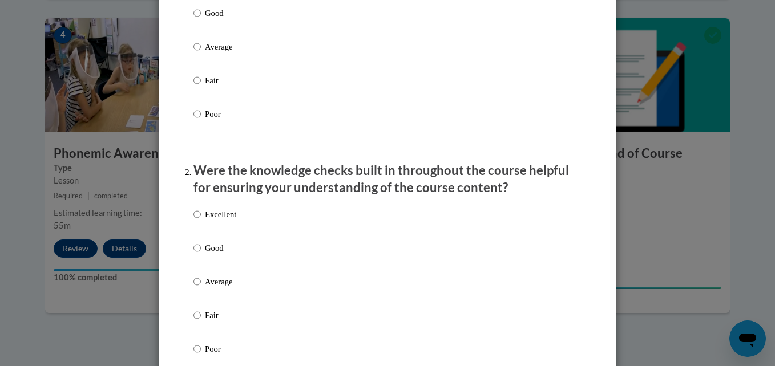
scroll to position [328, 0]
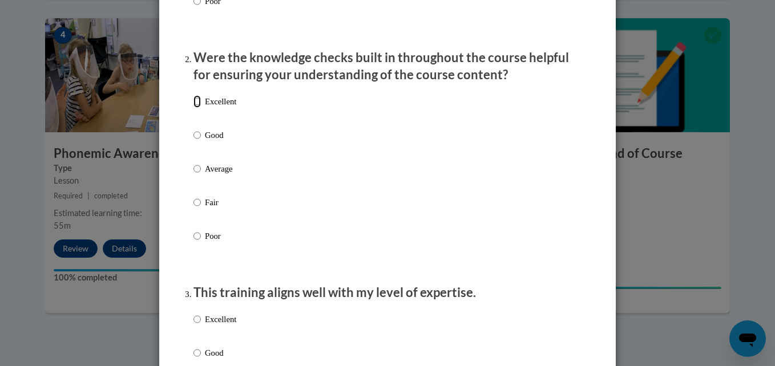
click at [193, 108] on input "Excellent" at bounding box center [196, 101] width 7 height 13
radio input "true"
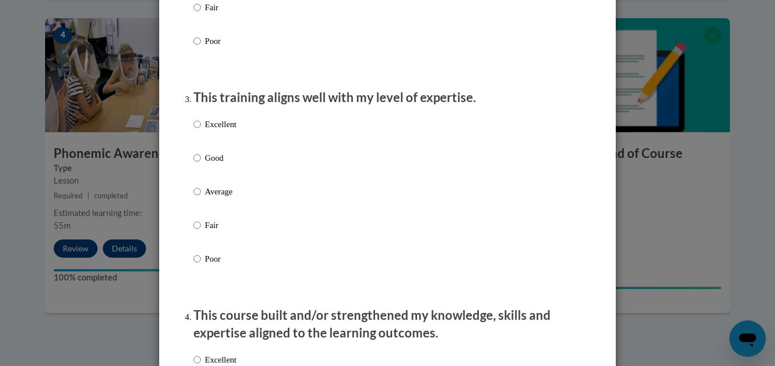
scroll to position [524, 0]
click at [193, 130] on input "Excellent" at bounding box center [196, 124] width 7 height 13
radio input "true"
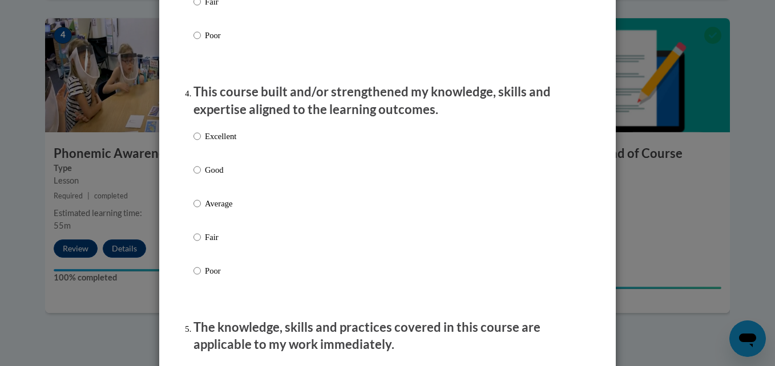
scroll to position [748, 0]
click at [195, 142] on input "Excellent" at bounding box center [196, 136] width 7 height 13
radio input "true"
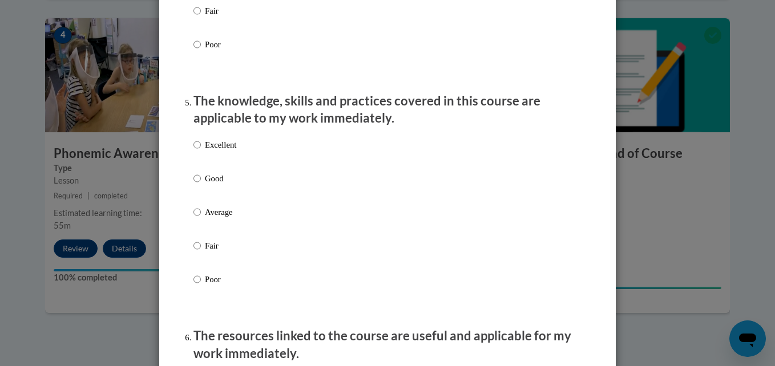
scroll to position [979, 0]
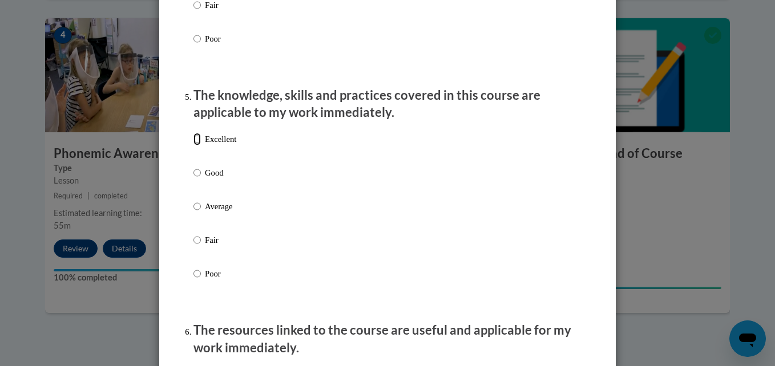
click at [193, 146] on input "Excellent" at bounding box center [196, 139] width 7 height 13
radio input "true"
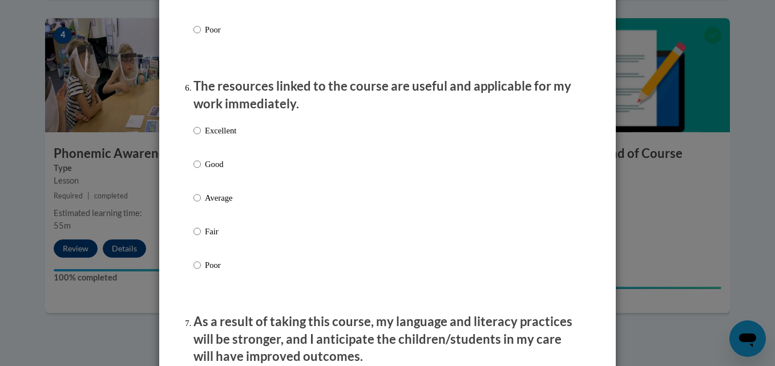
scroll to position [1224, 0]
click at [193, 136] on input "Excellent" at bounding box center [196, 130] width 7 height 13
radio input "true"
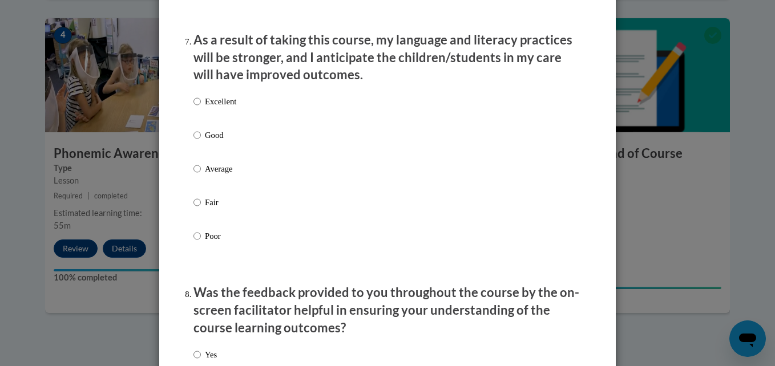
scroll to position [1506, 0]
click at [193, 107] on input "Excellent" at bounding box center [196, 101] width 7 height 13
radio input "true"
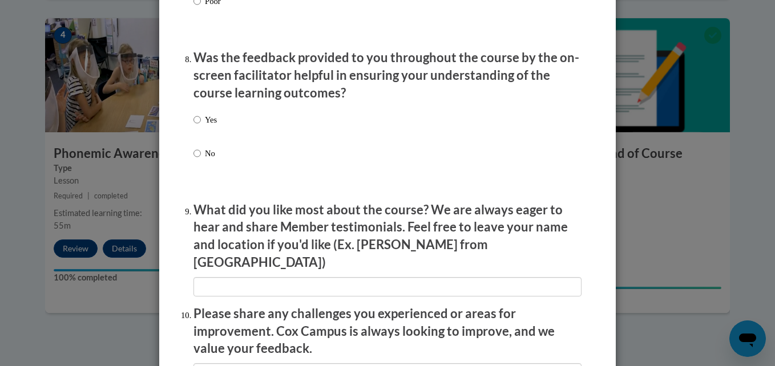
scroll to position [1741, 0]
click at [195, 124] on input "Yes" at bounding box center [196, 119] width 7 height 13
radio input "true"
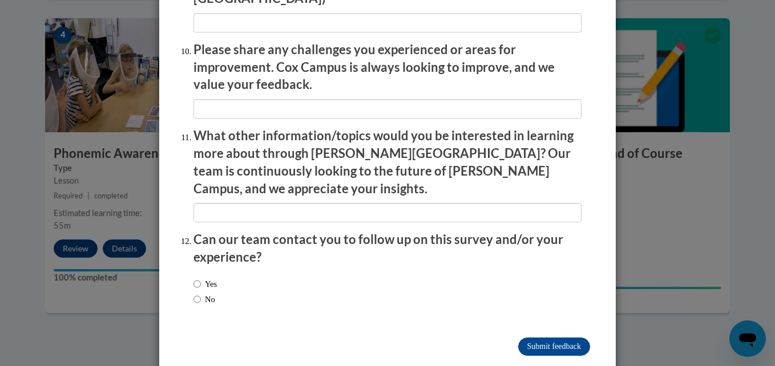
scroll to position [1972, 0]
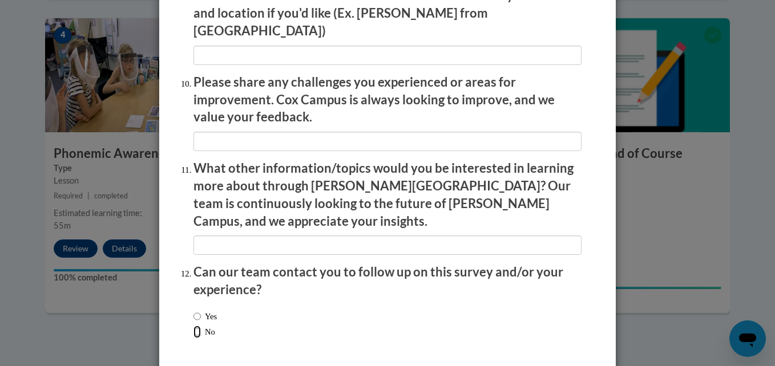
click at [196, 326] on input "No" at bounding box center [196, 332] width 7 height 13
radio input "true"
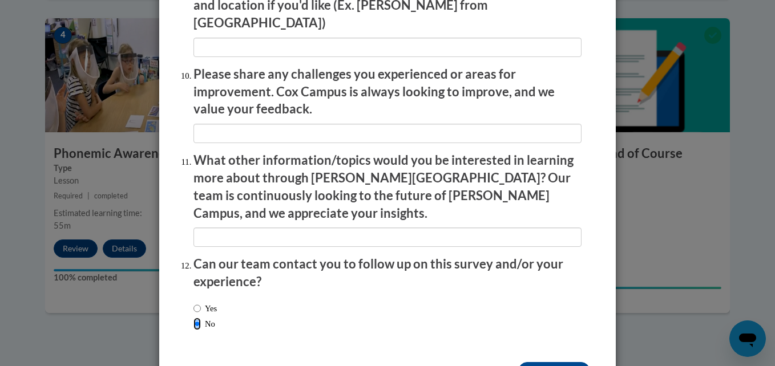
scroll to position [2005, 0]
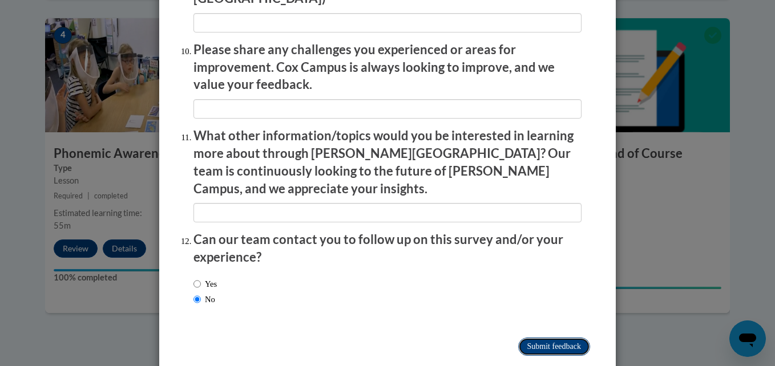
click at [543, 338] on input "Submit feedback" at bounding box center [554, 347] width 72 height 18
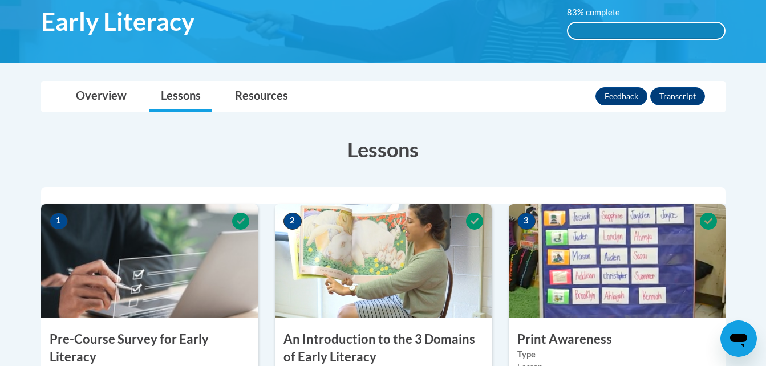
scroll to position [192, 0]
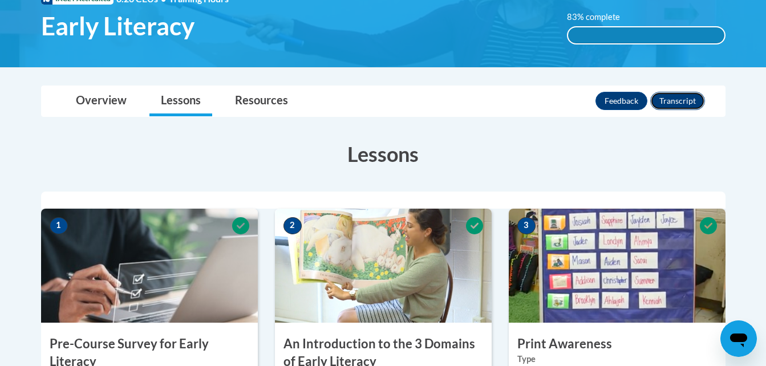
click at [661, 96] on button "Transcript" at bounding box center [678, 101] width 55 height 18
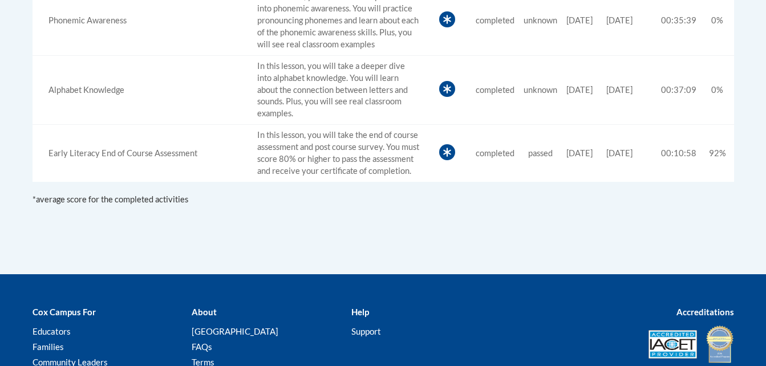
scroll to position [682, 0]
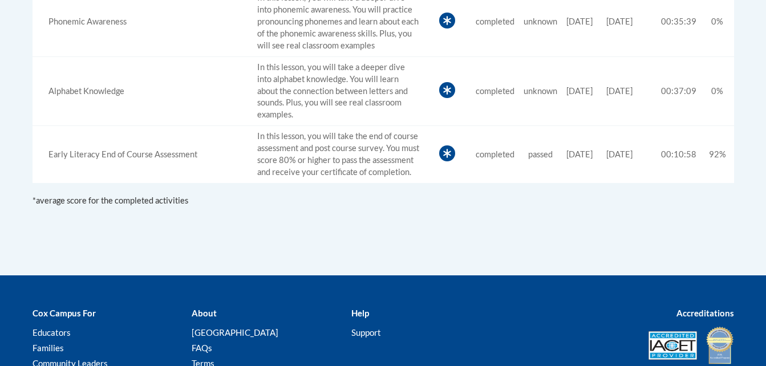
click at [398, 171] on td "In this lesson, you will take the end of course assessment and post course surv…" at bounding box center [338, 154] width 171 height 57
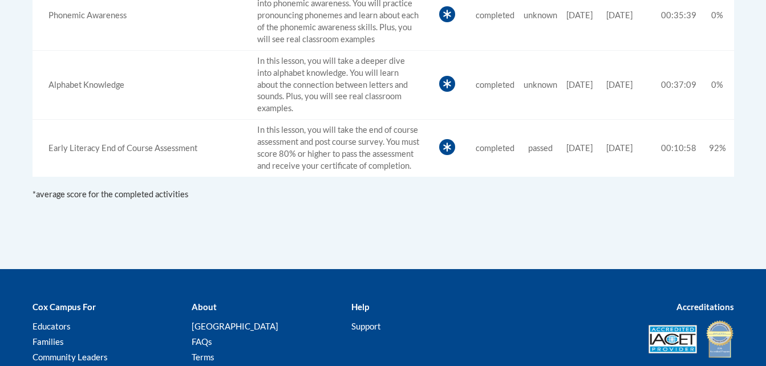
scroll to position [692, 0]
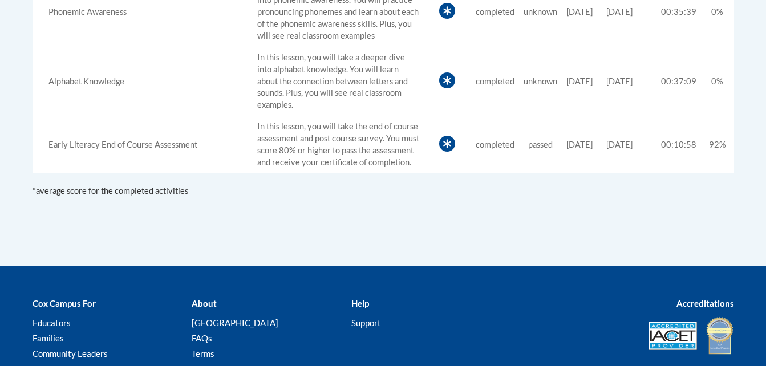
click at [164, 151] on div "Early Literacy End of Course Assessment" at bounding box center [142, 145] width 211 height 12
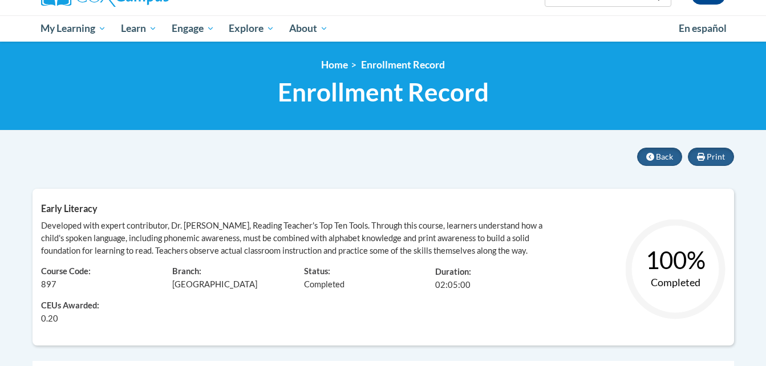
scroll to position [0, 0]
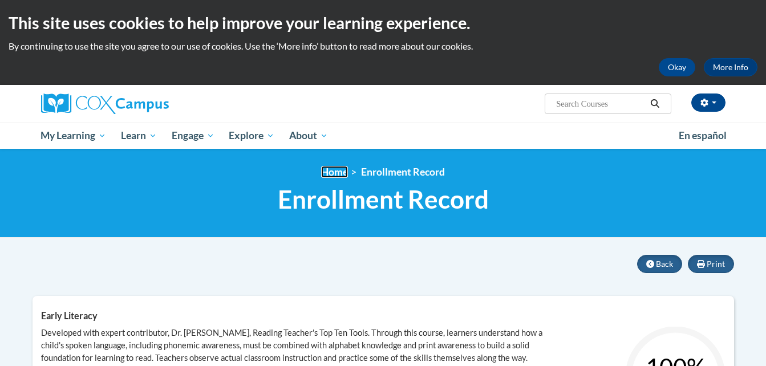
click at [326, 171] on link "Home" at bounding box center [334, 172] width 27 height 12
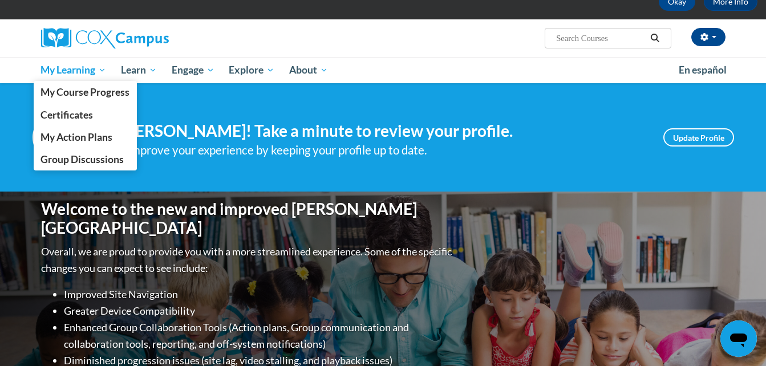
click at [99, 63] on span "My Learning" at bounding box center [74, 70] width 66 height 14
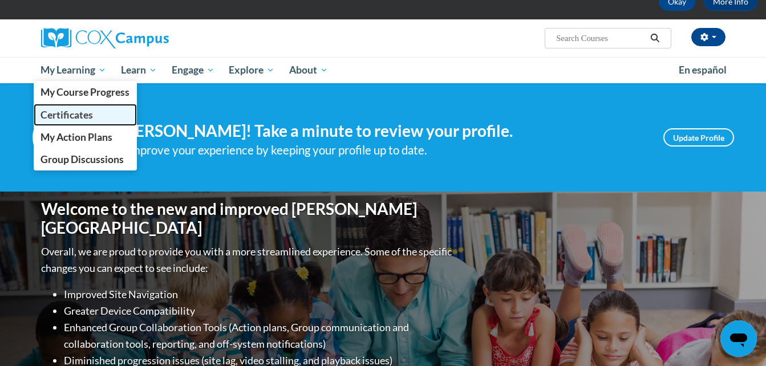
click at [101, 112] on link "Certificates" at bounding box center [86, 115] width 104 height 22
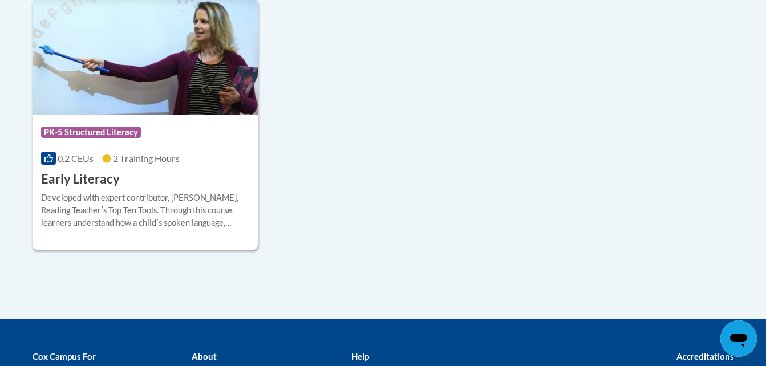
scroll to position [361, 0]
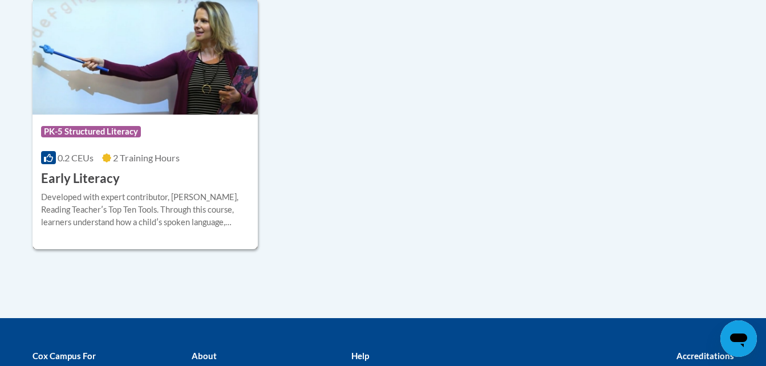
click at [216, 186] on div "Course Category: PK-5 Structured Literacy 0.2 CEUs 2 Training Hours COURSE Earl…" at bounding box center [146, 151] width 226 height 73
